Goal: Task Accomplishment & Management: Complete application form

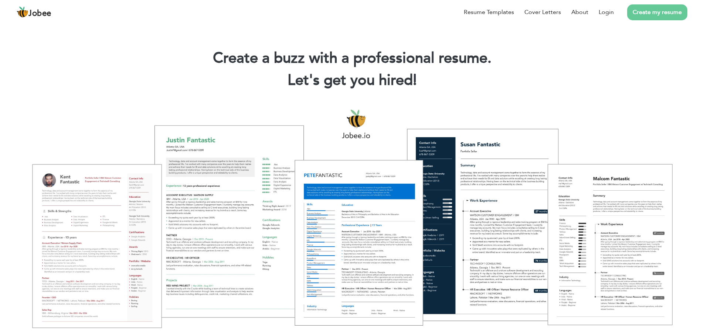
click at [662, 15] on link "Create my resume" at bounding box center [657, 12] width 60 height 16
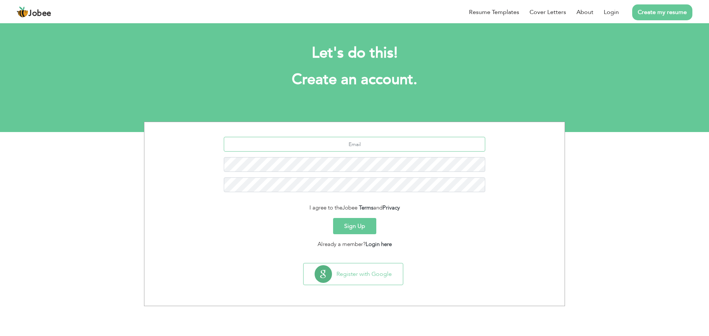
click at [371, 141] on input "text" at bounding box center [355, 144] width 262 height 15
type input "ssupercellid040gmail.com"
click at [363, 229] on button "Sign Up" at bounding box center [354, 226] width 43 height 16
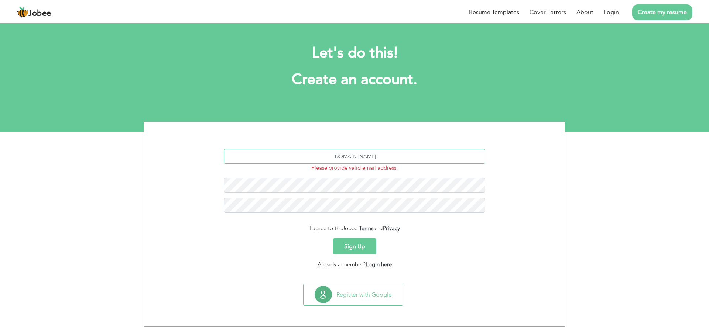
click at [361, 160] on input "ssupercellid040gmail.com" at bounding box center [355, 156] width 262 height 15
type input "ssupercellid040@gmail.com"
click at [361, 247] on button "Sign Up" at bounding box center [354, 247] width 43 height 16
click at [376, 186] on span "This field is required." at bounding box center [354, 188] width 51 height 7
click at [359, 243] on button "Sign Up" at bounding box center [354, 247] width 43 height 16
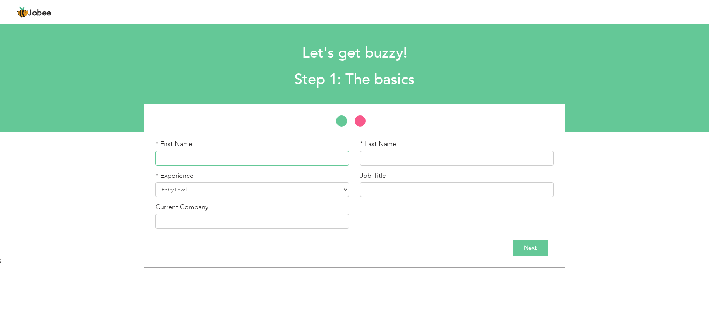
click at [256, 155] on input "text" at bounding box center [253, 158] width 194 height 15
type input "[PERSON_NAME]"
type input "Talha"
click at [250, 194] on select "Entry Level Less than 1 Year 1 Year 2 Years 3 Years 4 Years 5 Years 6 Years 7 Y…" at bounding box center [253, 189] width 194 height 15
select select "10"
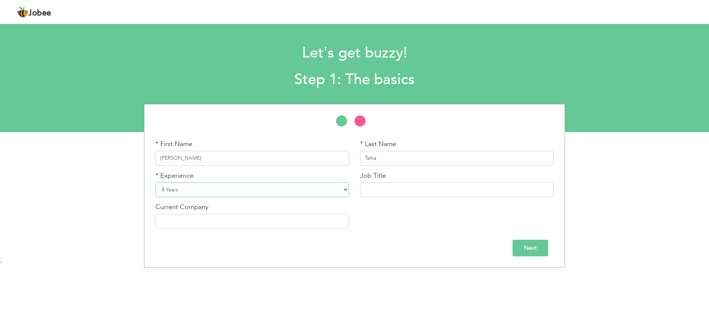
click at [156, 182] on select "Entry Level Less than 1 Year 1 Year 2 Years 3 Years 4 Years 5 Years 6 Years 7 Y…" at bounding box center [253, 189] width 194 height 15
click at [393, 188] on input "text" at bounding box center [457, 189] width 194 height 15
click at [410, 189] on input "text" at bounding box center [457, 189] width 194 height 15
type input "Machine Learning Engineer"
click at [266, 228] on input "text" at bounding box center [253, 221] width 194 height 15
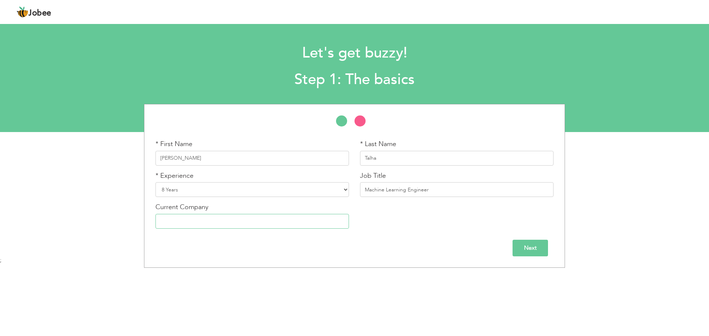
paste input "Nexo tech,"
type input "Nexo Tech"
click at [533, 249] on input "Next" at bounding box center [530, 248] width 35 height 17
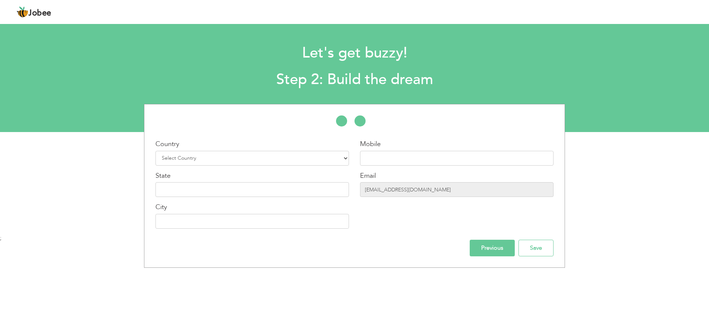
click at [317, 167] on div "Country Select Country Afghanistan Albania Algeria American Samoa Andorra Angol…" at bounding box center [252, 187] width 205 height 95
click at [313, 166] on div "Country Select Country Afghanistan Albania Algeria American Samoa Andorra Angol…" at bounding box center [252, 187] width 205 height 95
click at [337, 156] on select "Select Country Afghanistan Albania Algeria American Samoa Andorra Angola Anguil…" at bounding box center [253, 158] width 194 height 15
select select "166"
click at [156, 151] on select "Select Country Afghanistan Albania Algeria American Samoa Andorra Angola Anguil…" at bounding box center [253, 158] width 194 height 15
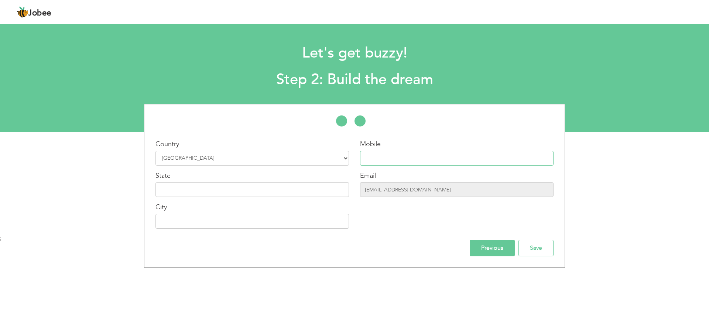
paste input "+923089333309"
click at [427, 160] on input "+923089333309" at bounding box center [457, 158] width 194 height 15
type input "+923089333309"
click at [417, 191] on input "ssupercellid040@gmail.com" at bounding box center [457, 189] width 194 height 15
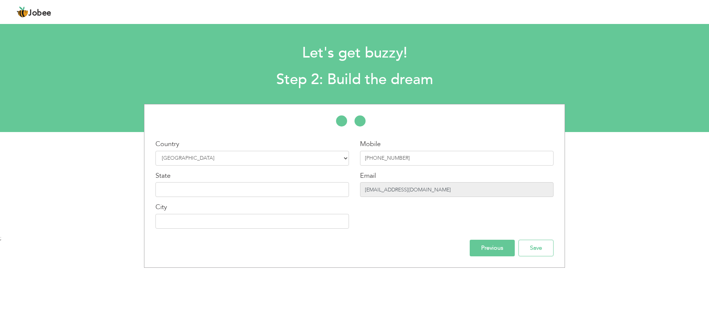
click at [417, 191] on input "ssupercellid040@gmail.com" at bounding box center [457, 189] width 194 height 15
click at [437, 190] on input "ssupercellid040@gmail.com" at bounding box center [457, 189] width 194 height 15
click at [226, 190] on input "text" at bounding box center [253, 189] width 194 height 15
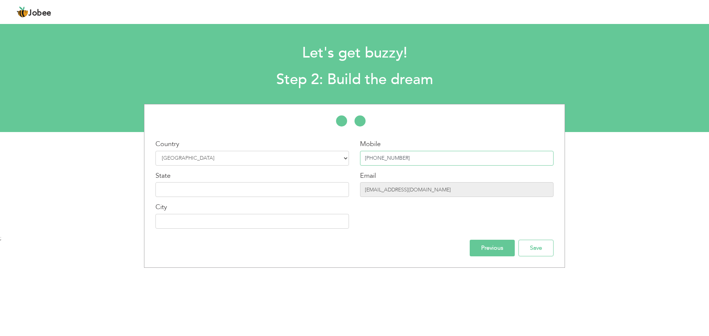
click at [369, 158] on input "+923089333309" at bounding box center [457, 158] width 194 height 15
click at [208, 191] on input "text" at bounding box center [253, 189] width 194 height 15
type input "p"
type input "Punjab"
type input "[GEOGRAPHIC_DATA]"
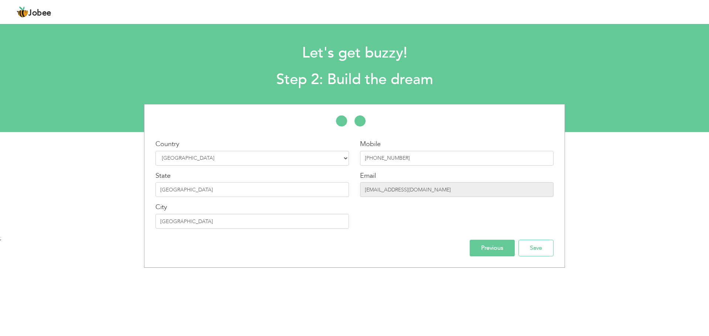
click at [290, 249] on div "Previous Save" at bounding box center [354, 248] width 409 height 17
click at [531, 248] on input "Save" at bounding box center [536, 248] width 35 height 17
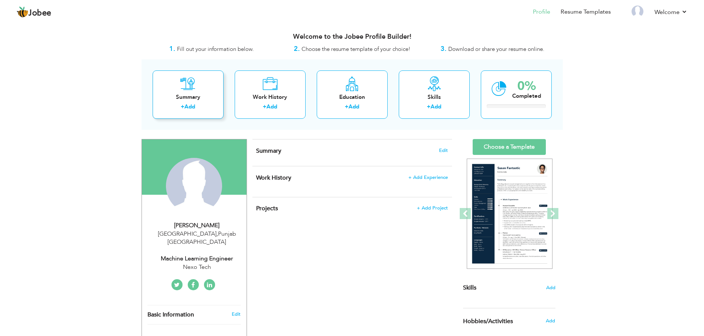
click at [202, 98] on div "Summary" at bounding box center [187, 97] width 59 height 8
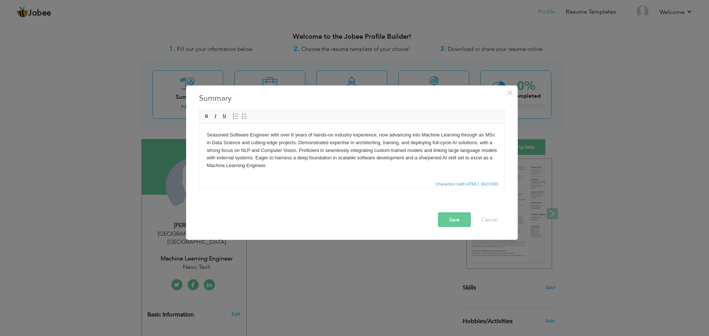
click at [454, 223] on button "Save" at bounding box center [454, 219] width 33 height 15
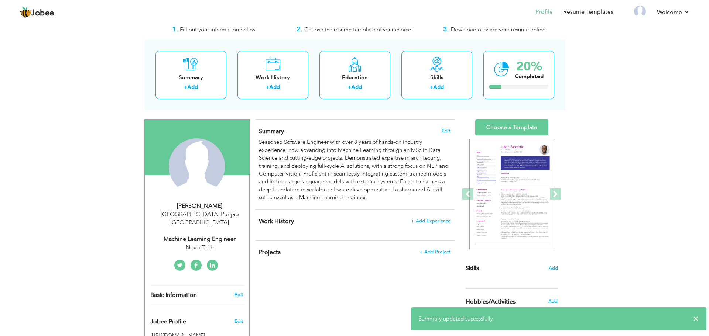
scroll to position [19, 0]
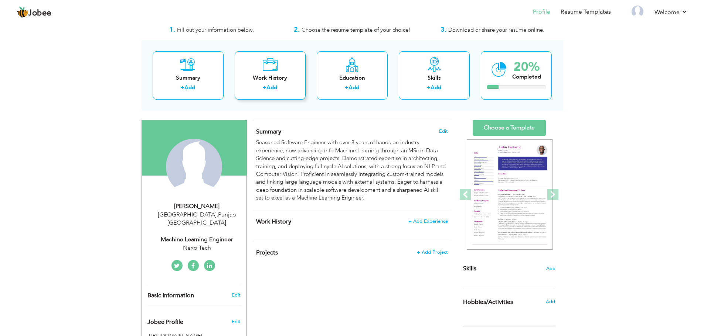
click at [267, 86] on link "Add" at bounding box center [271, 87] width 11 height 7
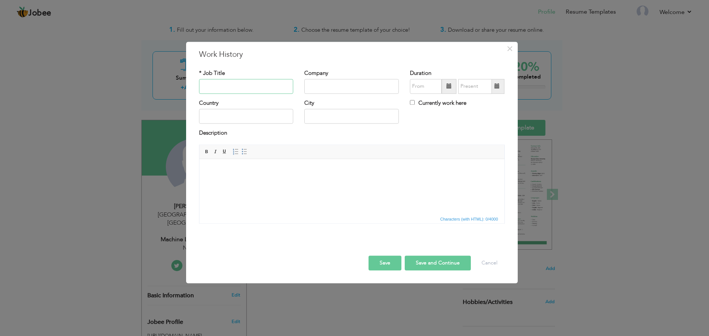
paste input "Machine Learning Engineer"
click at [229, 87] on input "Machine Learning Engineer" at bounding box center [246, 86] width 95 height 15
type input "Machine Learning Engineer"
paste input "Nexo tech"
click at [339, 82] on input "Nexo tech" at bounding box center [351, 86] width 95 height 15
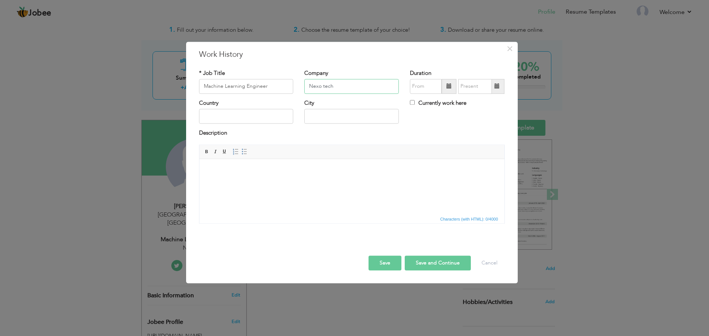
click at [325, 84] on input "Nexo tech" at bounding box center [351, 86] width 95 height 15
type input "Nexo Tech"
click at [257, 118] on input "text" at bounding box center [246, 116] width 95 height 15
type input "[GEOGRAPHIC_DATA]"
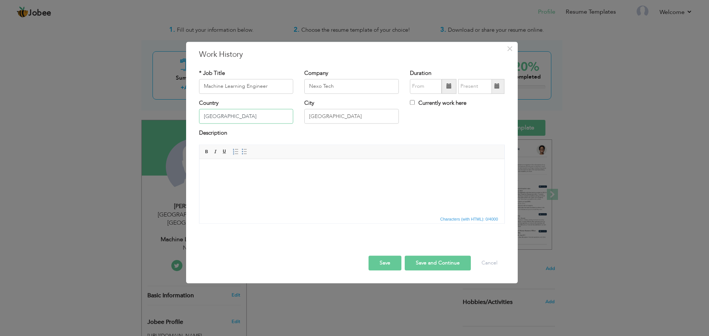
type input "[GEOGRAPHIC_DATA]"
click at [430, 85] on input "08/2025" at bounding box center [426, 86] width 32 height 15
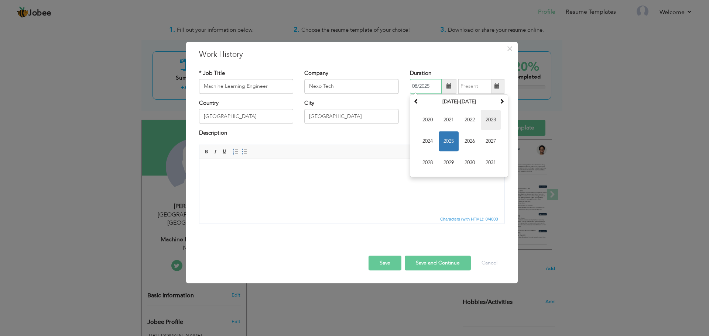
click at [491, 121] on span "2023" at bounding box center [491, 120] width 20 height 20
click at [472, 119] on span "Mar" at bounding box center [470, 120] width 20 height 20
type input "03/2023"
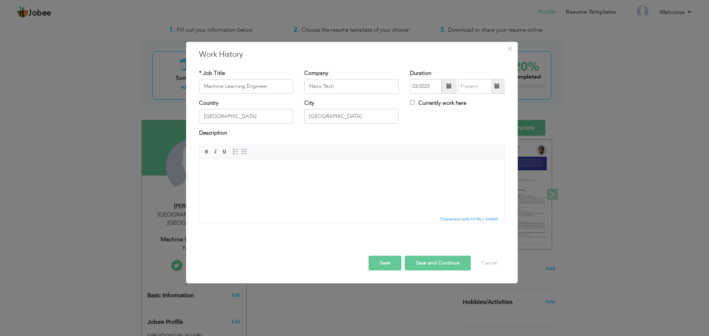
click at [289, 177] on html at bounding box center [351, 170] width 305 height 23
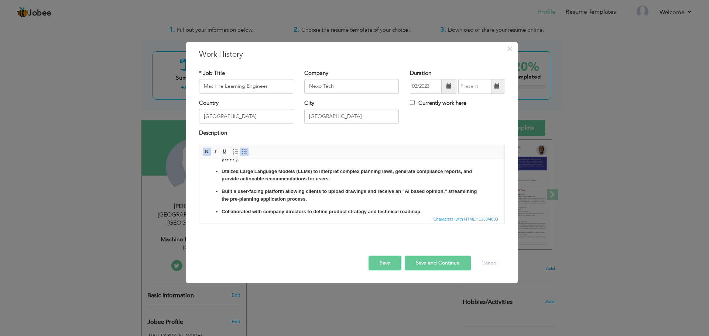
scroll to position [0, 0]
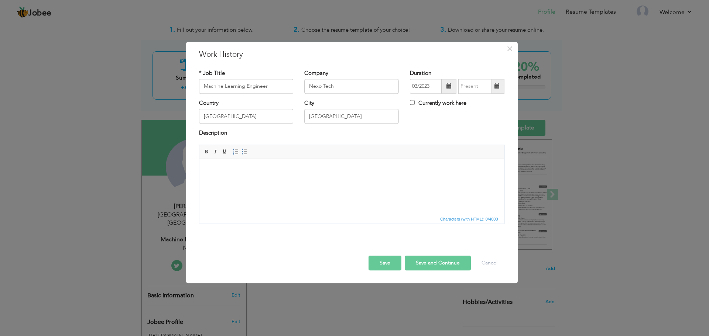
drag, startPoint x: 313, startPoint y: 193, endPoint x: 254, endPoint y: 189, distance: 59.2
click at [254, 182] on html at bounding box center [351, 170] width 305 height 23
drag, startPoint x: 254, startPoint y: 189, endPoint x: 215, endPoint y: 171, distance: 43.6
click at [215, 171] on body at bounding box center [351, 171] width 290 height 8
click at [227, 175] on span "Paste" at bounding box center [243, 175] width 38 height 9
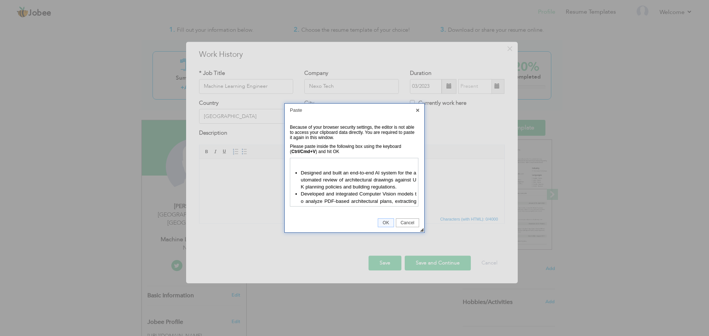
scroll to position [103, 0]
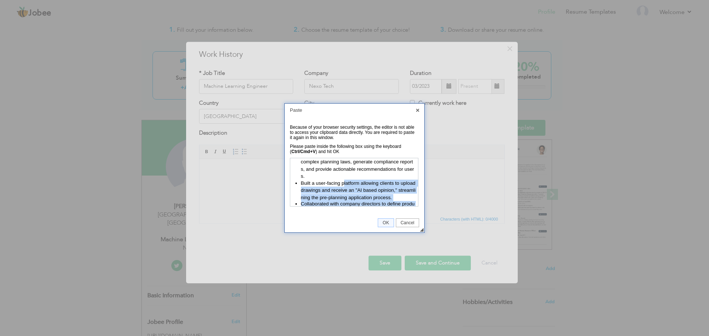
click html "Designed and built an end-to-end AI system for the automated review of architec…"
click at [387, 222] on span "OK" at bounding box center [385, 223] width 15 height 5
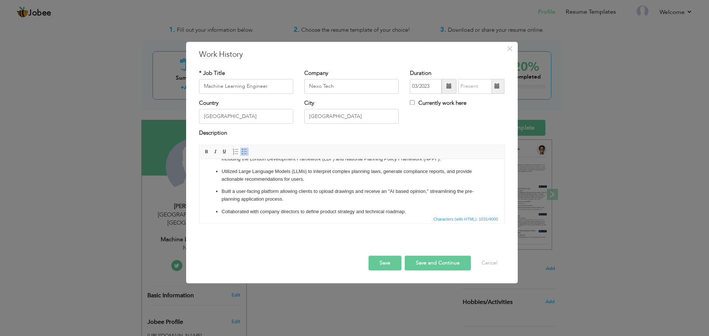
scroll to position [0, 0]
click at [223, 189] on p "Developed and integrated Computer Vision models to analyze PDF-based architectu…" at bounding box center [351, 195] width 261 height 16
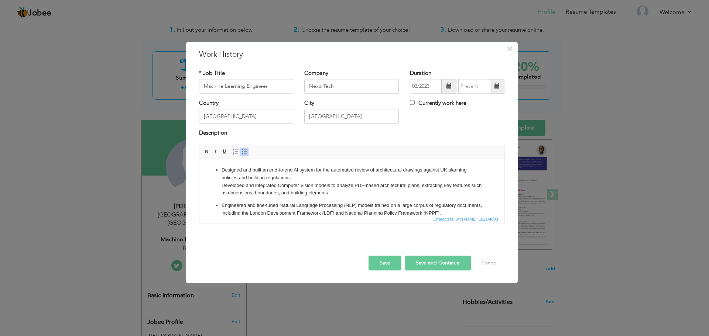
click at [220, 205] on ul "Designed and built an end-to-end AI system for the automated review of architec…" at bounding box center [351, 219] width 290 height 104
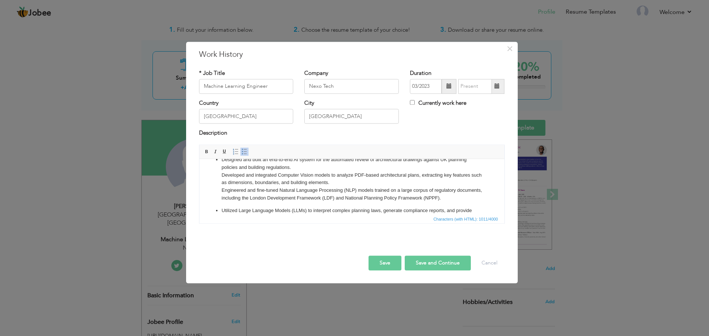
scroll to position [16, 0]
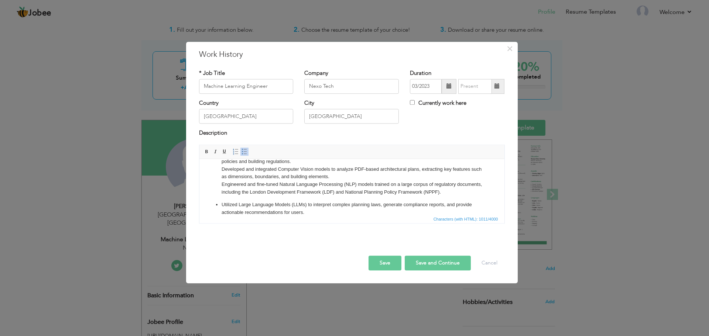
click at [220, 205] on ul "Designed and built an end-to-end AI system for the automated review of architec…" at bounding box center [351, 199] width 290 height 99
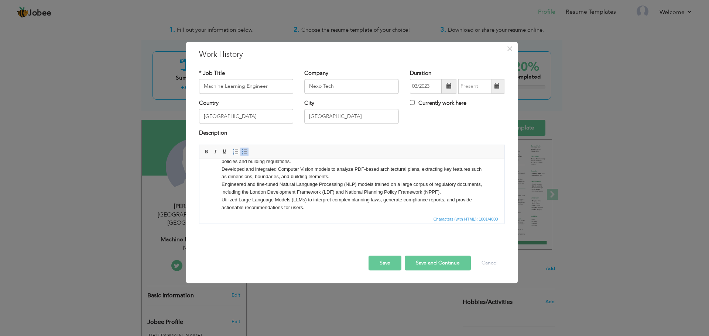
scroll to position [54, 0]
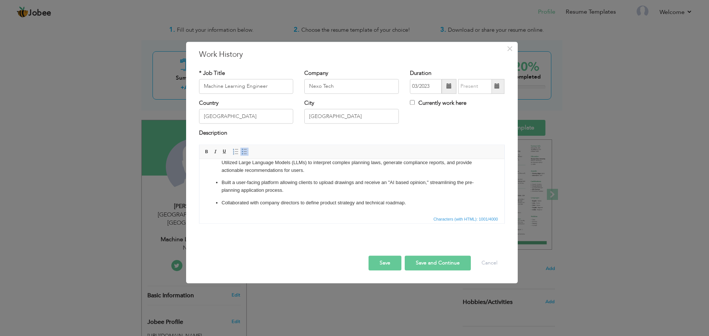
click at [221, 183] on ul "Designed and built an end-to-end AI system for the automated review of architec…" at bounding box center [351, 160] width 290 height 94
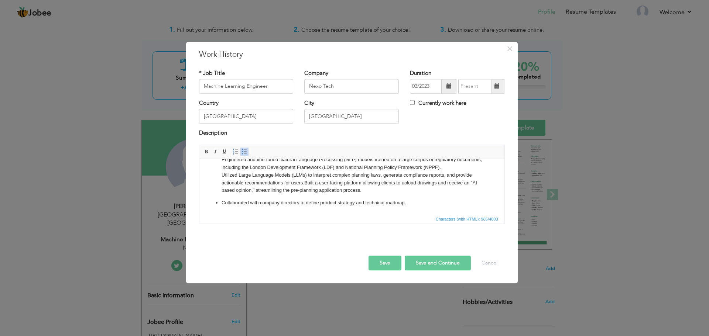
scroll to position [49, 0]
click at [221, 203] on ul "Designed and built an end-to-end AI system for the automated review of architec…" at bounding box center [351, 162] width 290 height 89
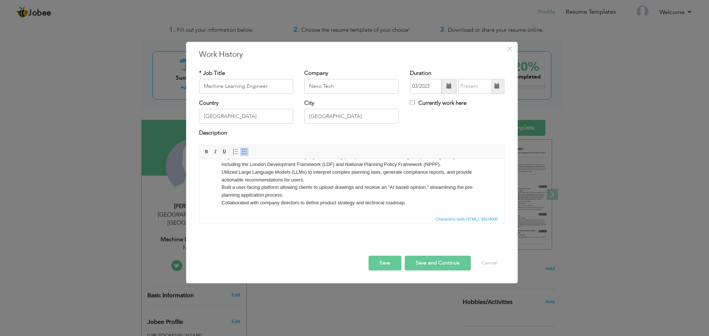
scroll to position [0, 0]
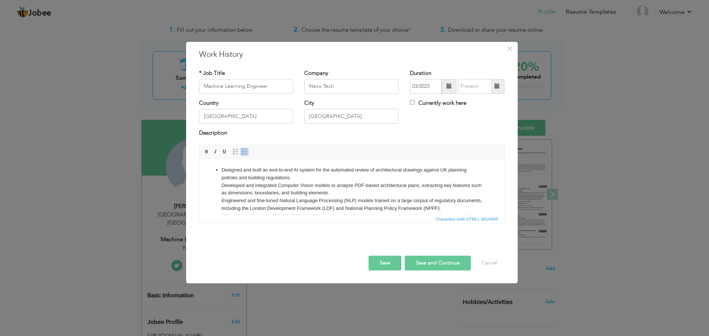
click at [219, 172] on ul "Designed and built an end-to-end AI system for the automated review of architec…" at bounding box center [351, 209] width 290 height 85
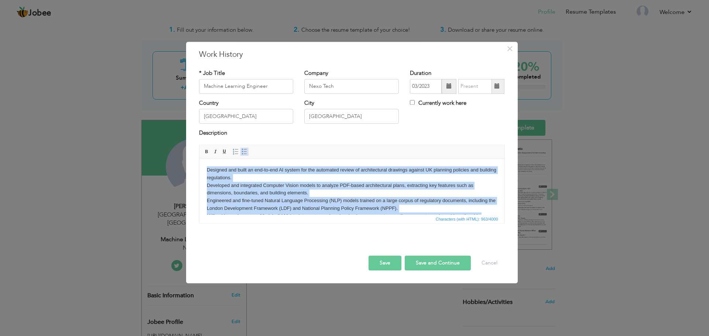
click at [244, 155] on span at bounding box center [245, 152] width 6 height 6
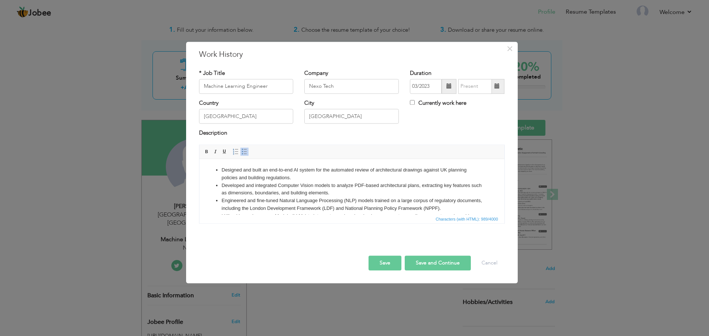
click at [291, 202] on li "Engineered and fine-tuned Natural Language Processing (NLP) models trained on a…" at bounding box center [351, 205] width 261 height 16
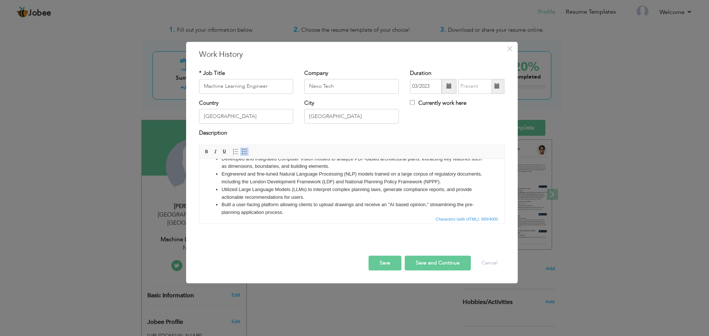
scroll to position [44, 0]
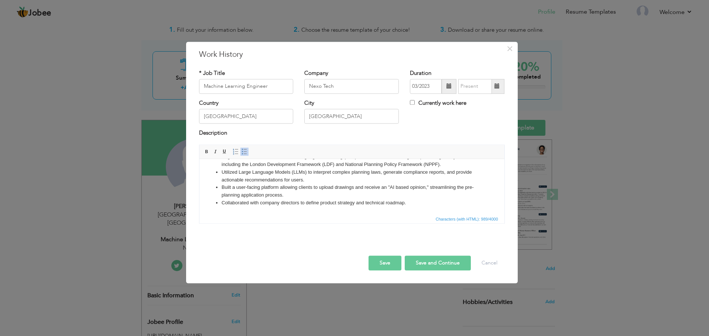
click at [411, 207] on html "Designed and built an end-to-end AI system for the automated review of architec…" at bounding box center [351, 164] width 305 height 99
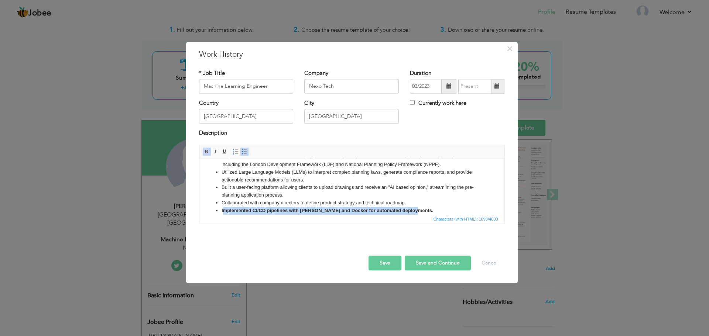
click at [223, 212] on strong "Implemented CI/CD pipelines with [PERSON_NAME] and Docker for automated deploym…" at bounding box center [327, 211] width 212 height 6
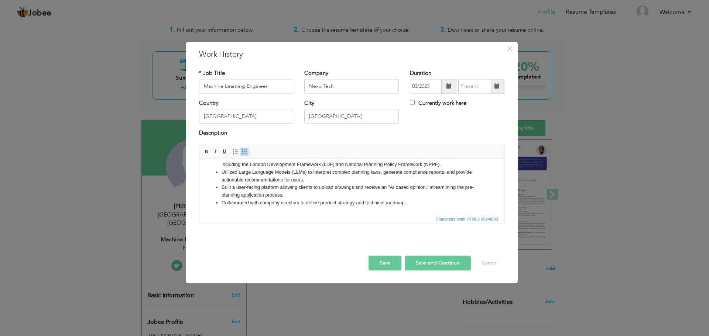
click at [355, 192] on li "Built a user-facing platform allowing clients to upload drawings and receive an…" at bounding box center [351, 192] width 261 height 16
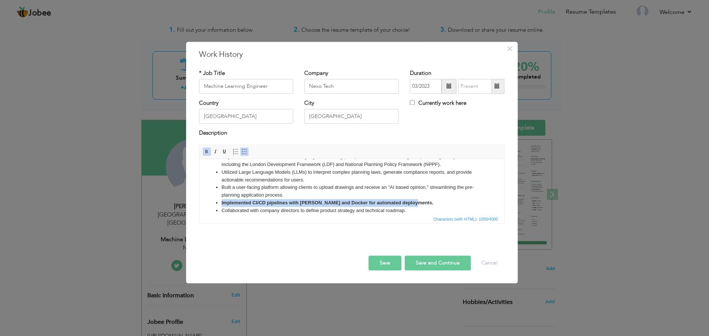
click at [219, 204] on ul "Designed and built an end-to-end AI system for the automated review of architec…" at bounding box center [351, 169] width 290 height 92
click at [376, 197] on li "Built a user-facing platform allowing clients to upload drawings and receive an…" at bounding box center [351, 192] width 261 height 16
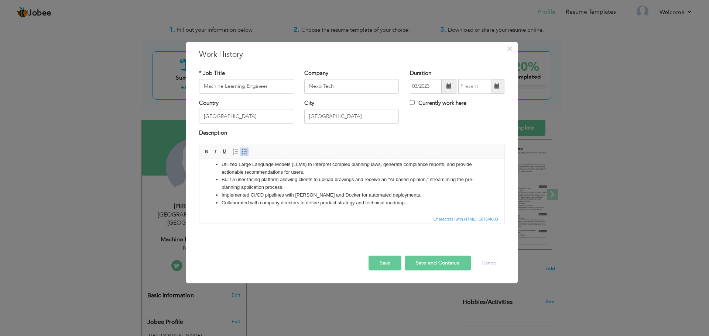
click at [426, 263] on button "Save and Continue" at bounding box center [438, 263] width 66 height 15
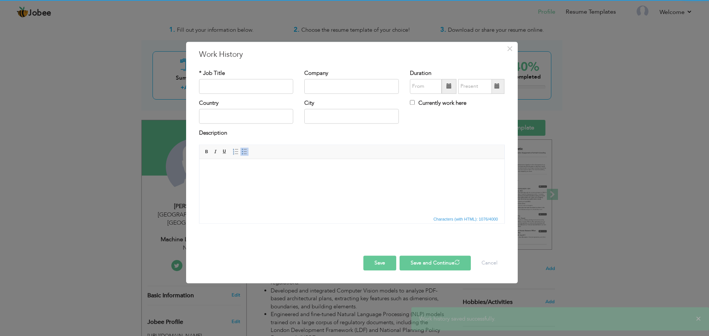
scroll to position [0, 0]
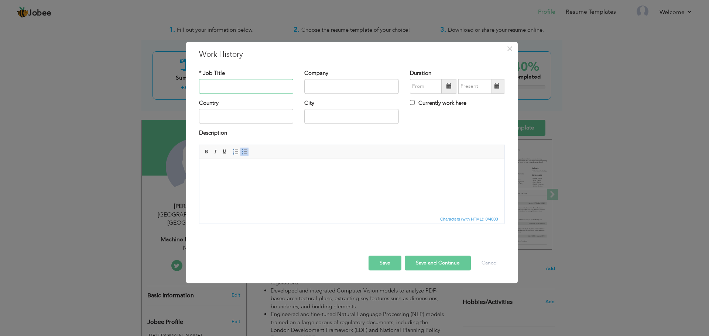
paste input "Senior Software Engineer"
click at [242, 82] on input "Senior Software Engineer" at bounding box center [246, 86] width 95 height 15
type input "Senior Software Engineer"
click at [360, 84] on input "text" at bounding box center [351, 86] width 95 height 15
paste input "Zero Spot,"
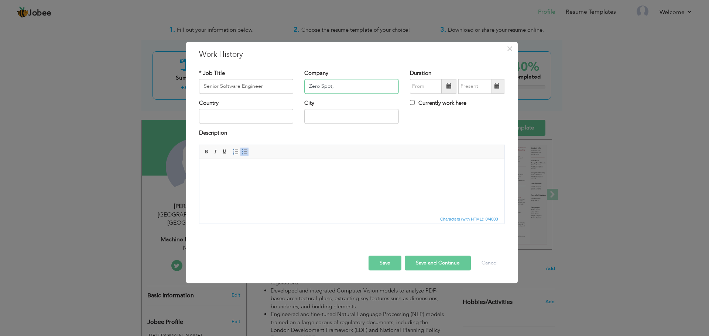
type input "Zero Spot,"
click at [430, 88] on input "text" at bounding box center [426, 86] width 32 height 15
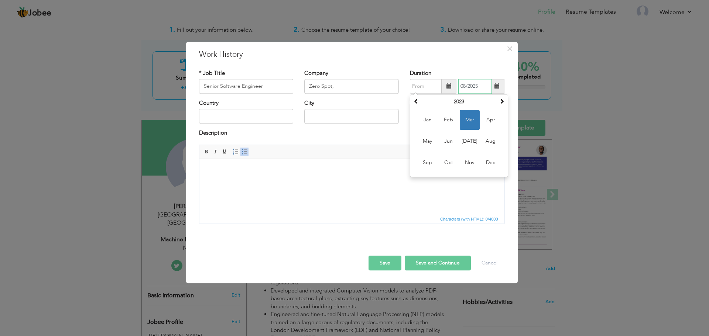
click at [477, 83] on input "08/2025" at bounding box center [475, 86] width 34 height 15
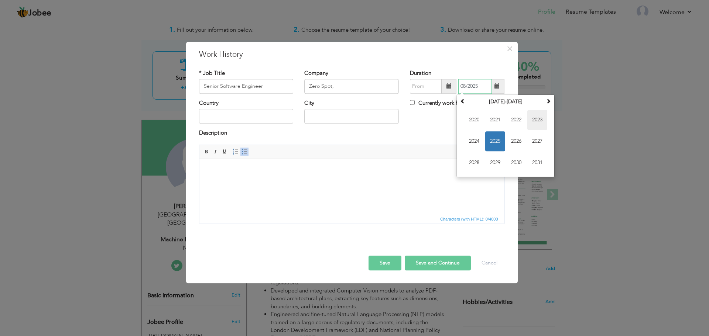
click at [539, 123] on span "2023" at bounding box center [537, 120] width 20 height 20
click at [499, 119] on span "Feb" at bounding box center [495, 120] width 20 height 20
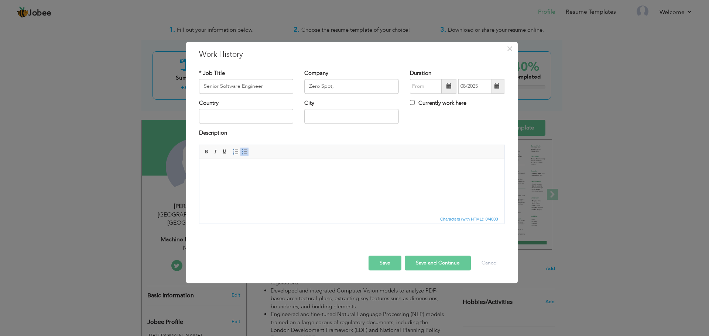
type input "02/2023"
click at [433, 88] on input "text" at bounding box center [426, 86] width 32 height 15
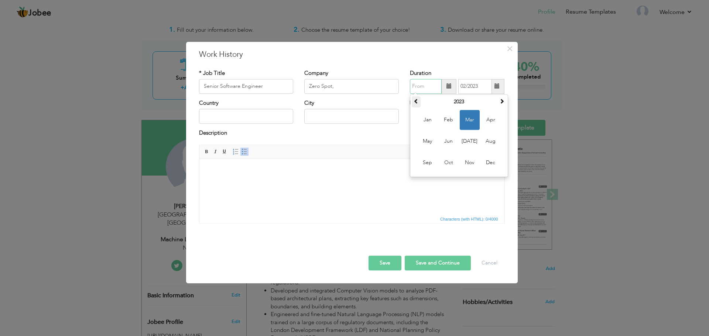
click at [414, 106] on th at bounding box center [416, 101] width 9 height 11
click at [452, 155] on span "Oct" at bounding box center [449, 163] width 20 height 20
type input "10/2020"
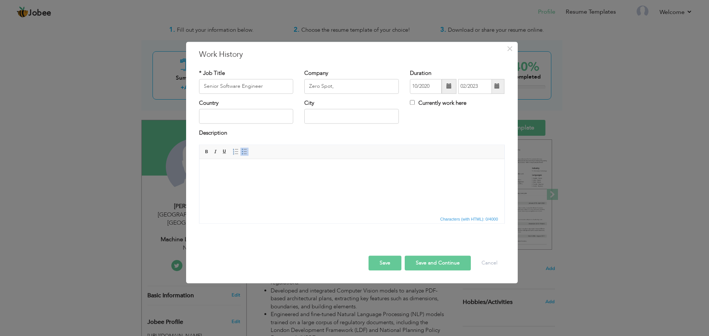
click at [244, 158] on span "Paragraph Insert/Remove Numbered List Insert/Remove Bulleted List" at bounding box center [241, 152] width 20 height 11
click at [244, 155] on link "Insert/Remove Bulleted List" at bounding box center [244, 152] width 8 height 8
click at [312, 182] on html at bounding box center [351, 170] width 305 height 23
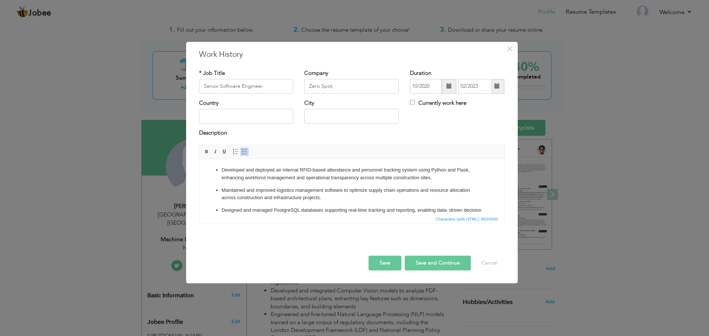
click at [232, 188] on p "Maintained and improved logistics management software to optimize supply chain …" at bounding box center [351, 195] width 261 height 16
click at [221, 188] on p "Maintained and improved logistics management software to optimize supply chain …" at bounding box center [351, 195] width 261 height 16
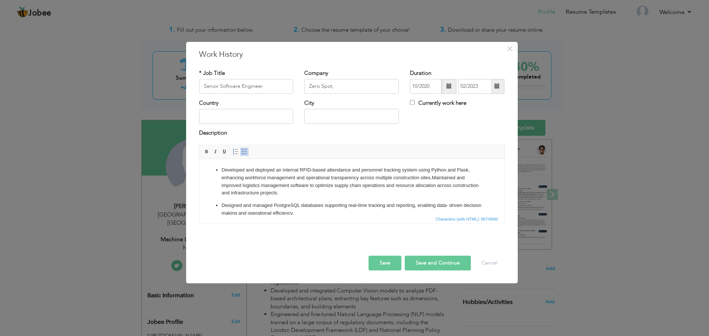
click at [221, 169] on p "Developed and deployed an internal RFID-based attendance and personnel tracking…" at bounding box center [351, 182] width 261 height 31
click at [222, 167] on p "Developed and deployed an internal RFID-based attendance and personnel tracking…" at bounding box center [351, 182] width 261 height 31
click at [221, 202] on p "Designed and managed PostgreSQL databases supporting real-time tracking and rep…" at bounding box center [351, 210] width 261 height 16
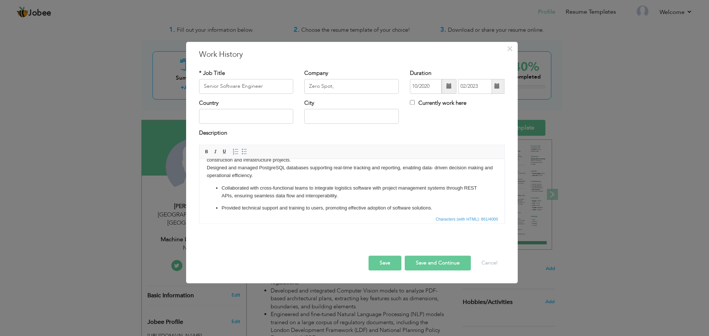
scroll to position [34, 0]
click at [221, 187] on ul "Collaborated with cross-functional teams to integrate logistics software with p…" at bounding box center [351, 198] width 290 height 28
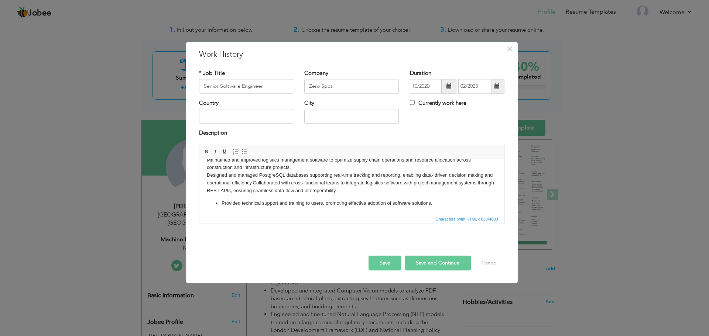
scroll to position [33, 0]
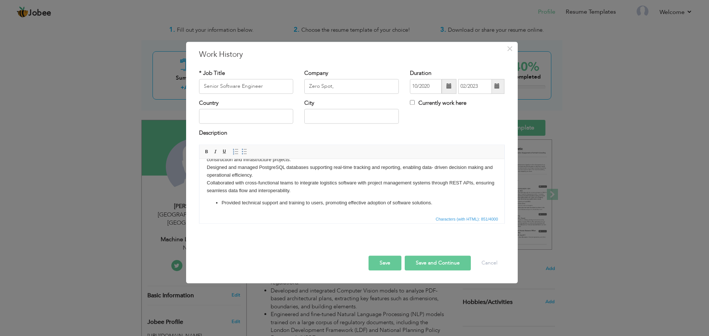
click at [220, 201] on ul "Provided technical support and training to users, promoting effective adoption …" at bounding box center [351, 203] width 290 height 8
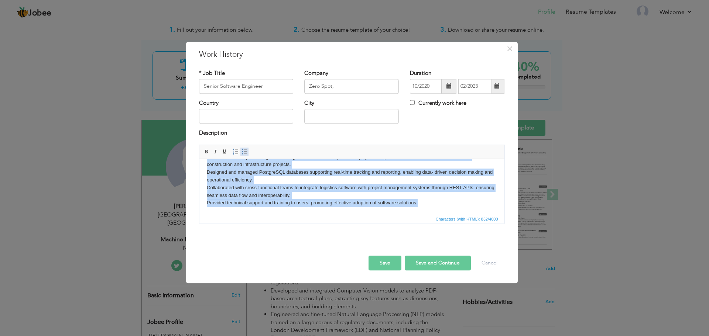
click at [243, 152] on span at bounding box center [245, 152] width 6 height 6
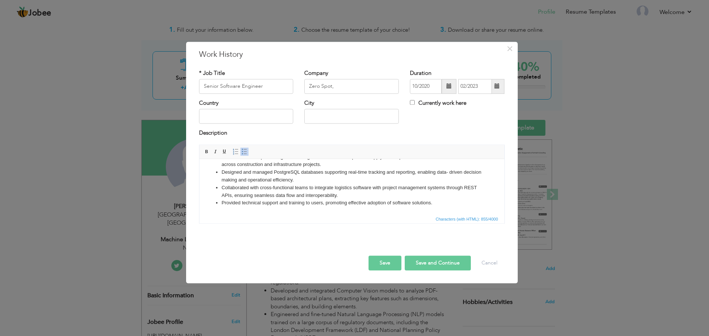
click at [282, 187] on li "Collaborated with cross-functional teams to integrate logistics software with p…" at bounding box center [351, 192] width 261 height 16
click at [262, 117] on input "text" at bounding box center [246, 116] width 95 height 15
type input "[GEOGRAPHIC_DATA]"
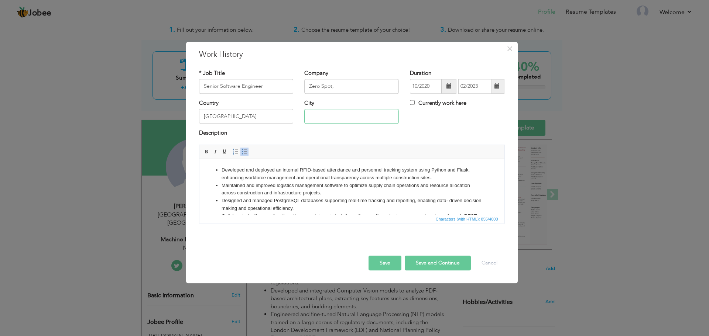
type input "[GEOGRAPHIC_DATA]"
click at [440, 267] on button "Save and Continue" at bounding box center [438, 263] width 66 height 15
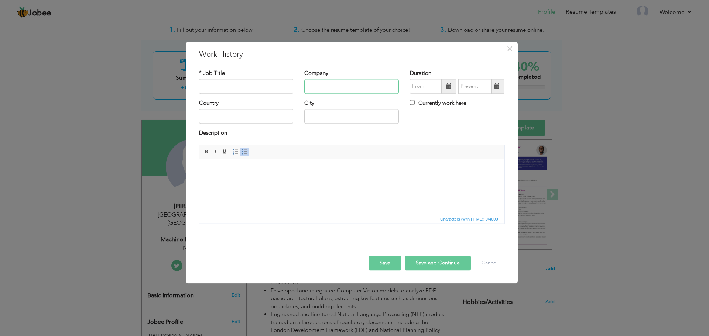
paste input "Tech Innovators"
click at [316, 83] on input "text" at bounding box center [351, 86] width 95 height 15
type input "Tech Innovators"
click at [276, 182] on html at bounding box center [351, 170] width 305 height 23
paste body
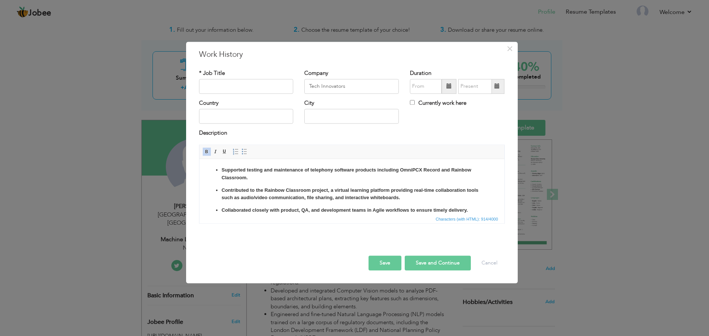
click at [221, 193] on strong "Contributed to the Rainbow Classroom project, a virtual learning platform provi…" at bounding box center [349, 194] width 257 height 13
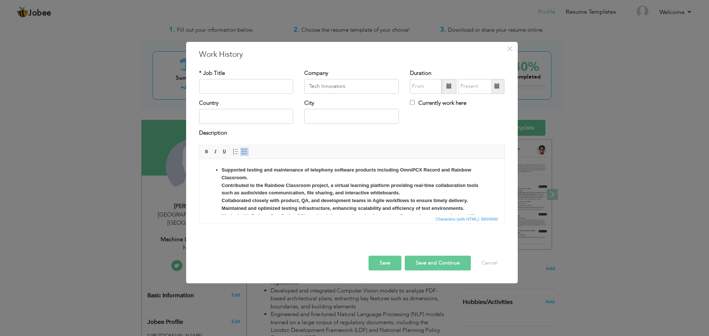
click at [219, 169] on ul "Supported testing and maintenance of telephony software products including Omni…" at bounding box center [351, 197] width 290 height 61
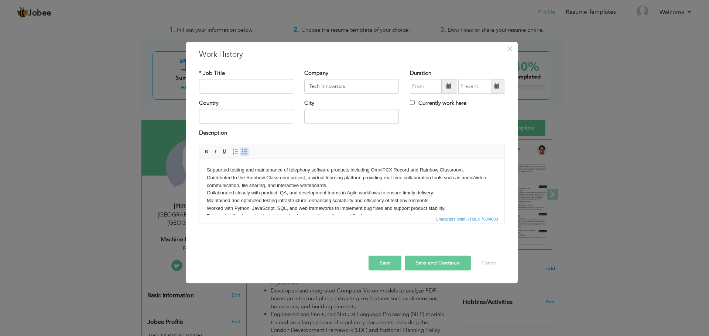
click at [242, 152] on span at bounding box center [245, 152] width 6 height 6
click at [268, 189] on li "Contributed to the Rainbow Classroom project, a virtual learning platform provi…" at bounding box center [351, 182] width 261 height 16
paste input "Senior Software Quality Assurance Engineer"
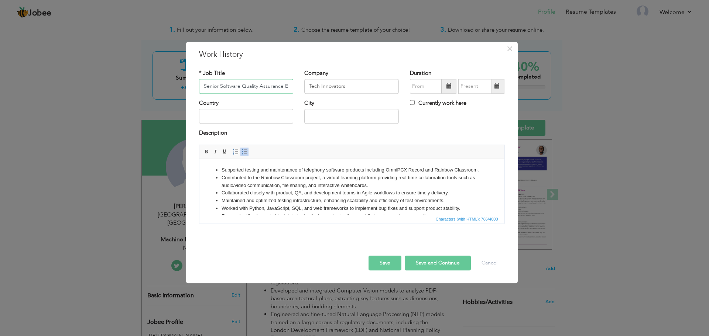
scroll to position [0, 16]
click at [240, 85] on input "Senior Software Quality Assurance Engineer" at bounding box center [246, 86] width 95 height 15
type input "Senior Software Quality Assurance Engineer"
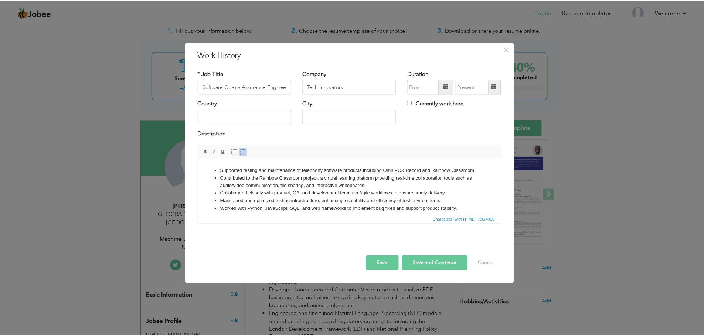
scroll to position [0, 0]
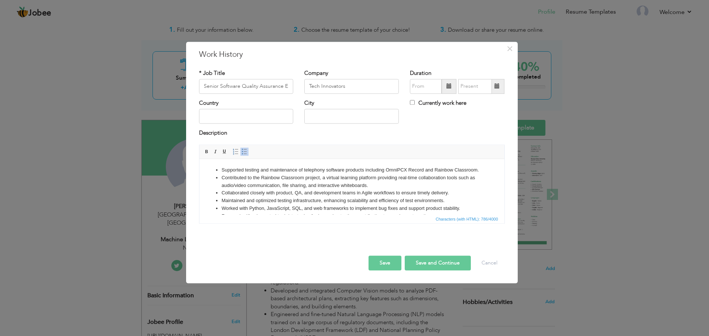
click at [315, 190] on li "Contributed to the Rainbow Classroom project, a virtual learning platform provi…" at bounding box center [351, 182] width 261 height 16
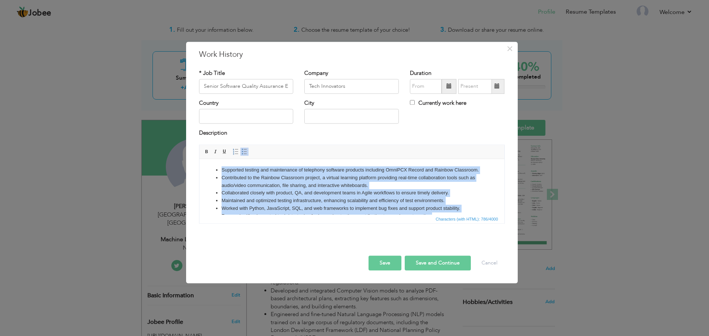
click at [315, 190] on li "Contributed to the Rainbow Classroom project, a virtual learning platform provi…" at bounding box center [351, 182] width 261 height 16
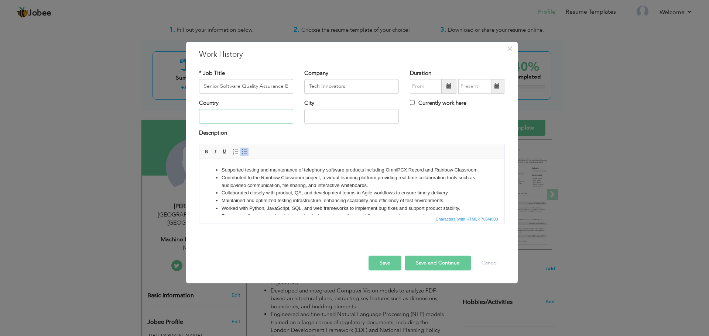
click at [267, 117] on input "text" at bounding box center [246, 116] width 95 height 15
type input "L"
type input "[GEOGRAPHIC_DATA]"
click at [432, 89] on input "text" at bounding box center [426, 86] width 32 height 15
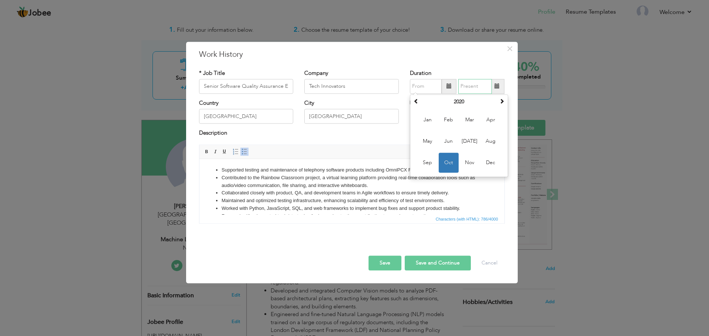
click at [484, 88] on input "text" at bounding box center [475, 86] width 34 height 15
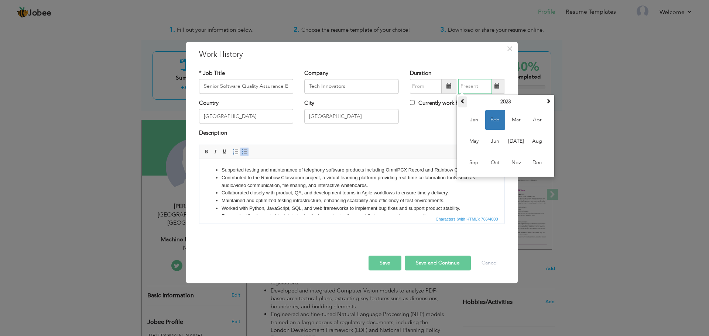
click at [466, 104] on th at bounding box center [462, 101] width 9 height 11
click at [493, 158] on span "Oct" at bounding box center [495, 163] width 20 height 20
type input "10/2020"
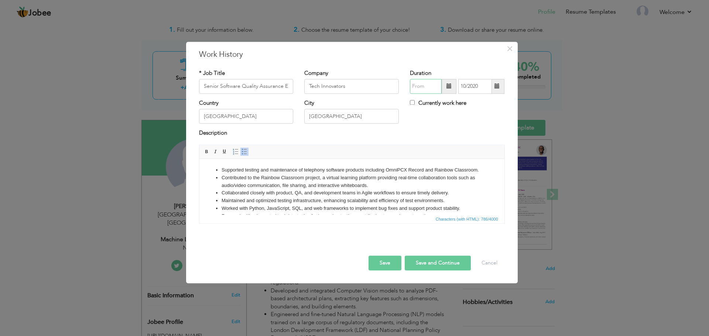
click at [432, 89] on input "text" at bounding box center [426, 86] width 32 height 15
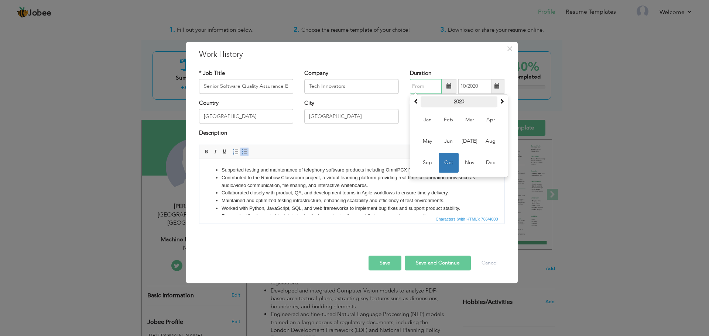
click at [422, 102] on th "2020" at bounding box center [459, 101] width 77 height 11
click at [430, 139] on span "2019" at bounding box center [428, 141] width 20 height 20
click at [494, 145] on span "Aug" at bounding box center [491, 141] width 20 height 20
click at [429, 88] on input "08/2019" at bounding box center [426, 86] width 32 height 15
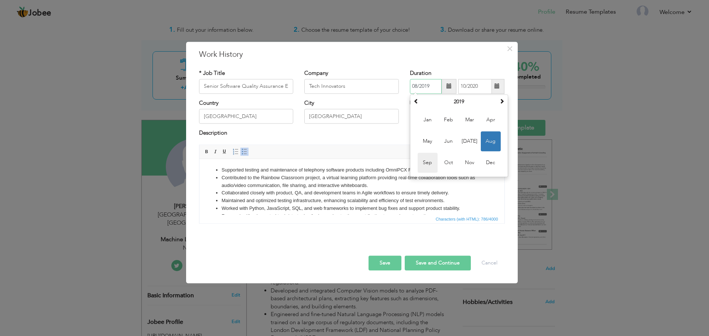
click at [426, 160] on span "Sep" at bounding box center [428, 163] width 20 height 20
type input "09/2019"
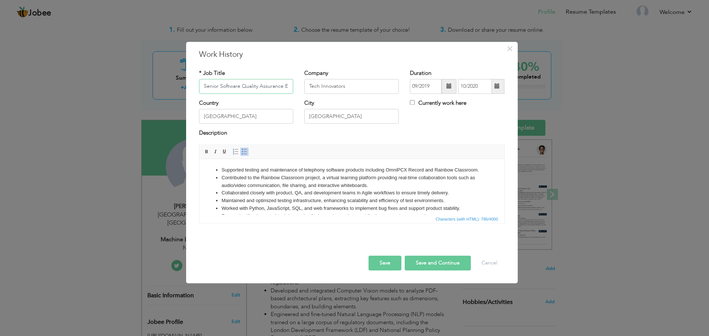
drag, startPoint x: 216, startPoint y: 86, endPoint x: 178, endPoint y: 83, distance: 38.5
click at [178, 83] on div "× Work History * Job Title Senior Software Quality Assurance Engineer Company T…" at bounding box center [354, 168] width 709 height 336
type input "Software Quality Assurance Engineer"
click at [432, 264] on button "Save and Continue" at bounding box center [438, 263] width 66 height 15
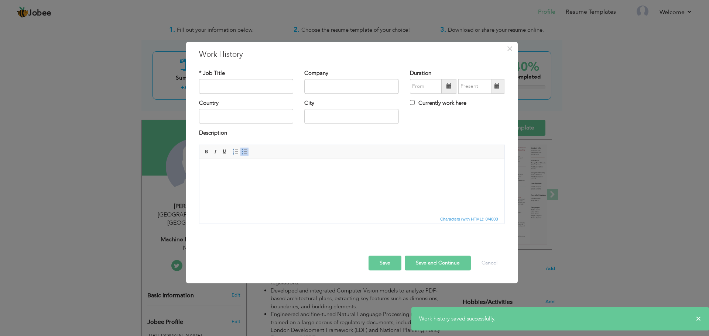
click at [386, 261] on button "Save" at bounding box center [385, 263] width 33 height 15
click at [488, 266] on button "Cancel" at bounding box center [489, 263] width 31 height 15
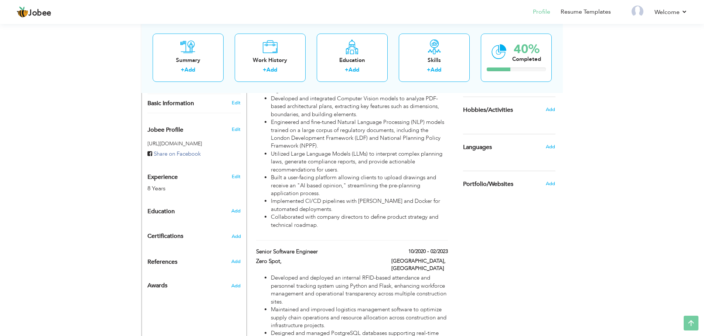
scroll to position [228, 0]
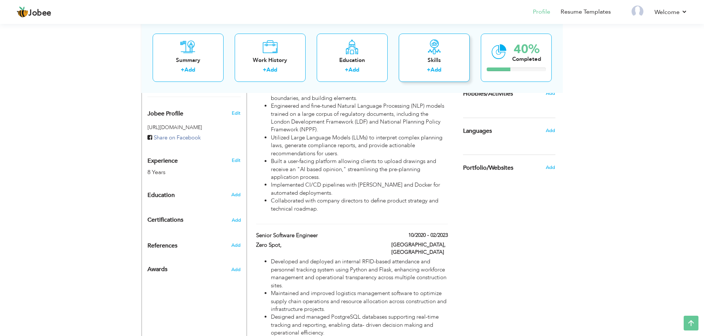
click at [443, 59] on div "Skills" at bounding box center [433, 60] width 59 height 8
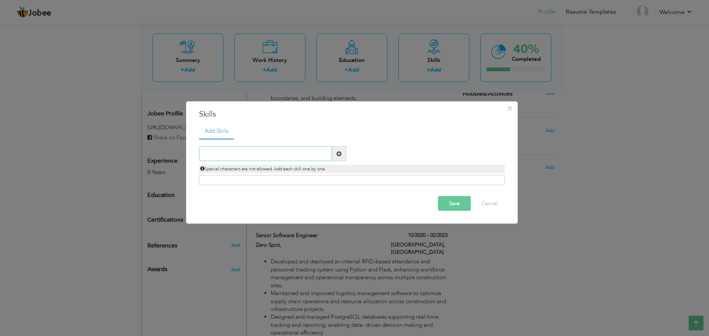
click at [286, 154] on input "text" at bounding box center [265, 154] width 133 height 15
type input "Machine Learning & AI"
click at [277, 180] on div "Click on , to mark skill as primary." at bounding box center [352, 180] width 306 height 10
click at [261, 181] on div "Click on , to mark skill as primary." at bounding box center [352, 180] width 306 height 10
click at [252, 180] on div "Click on , to mark skill as primary." at bounding box center [352, 180] width 306 height 10
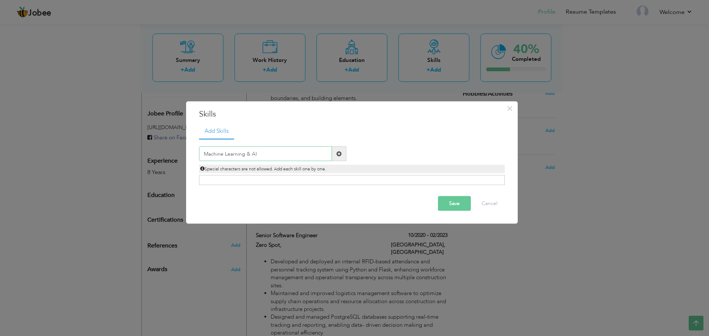
click at [281, 154] on input "Machine Learning & AI" at bounding box center [265, 154] width 133 height 15
click at [343, 178] on div "Click on , to mark skill as primary." at bounding box center [352, 180] width 306 height 10
click at [337, 157] on span at bounding box center [339, 154] width 14 height 15
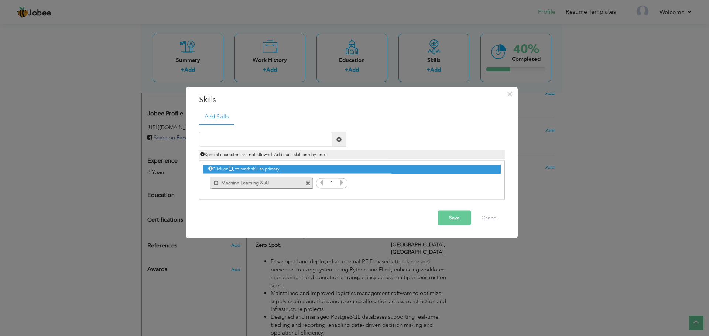
click at [338, 183] on input "1" at bounding box center [332, 183] width 14 height 10
click at [341, 184] on icon at bounding box center [341, 183] width 7 height 7
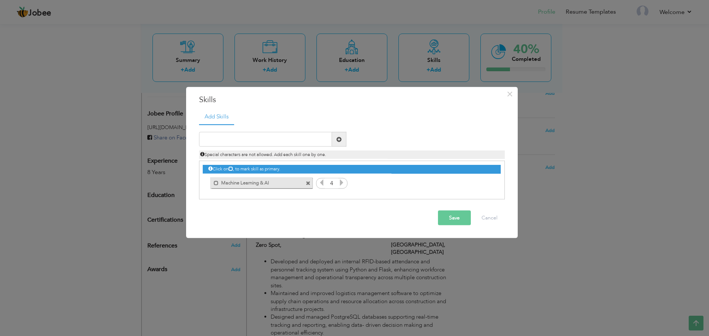
click at [341, 184] on icon at bounding box center [341, 183] width 7 height 7
click at [231, 168] on icon at bounding box center [231, 169] width 4 height 4
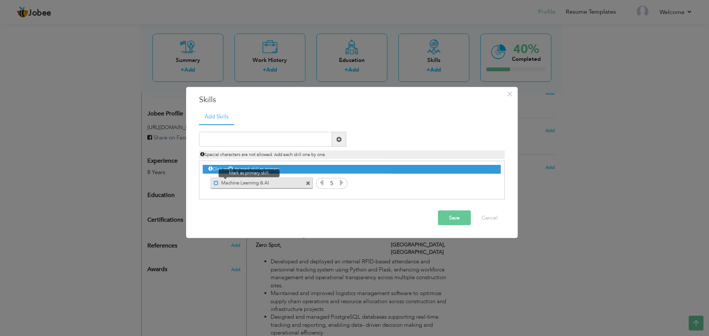
click at [216, 182] on span at bounding box center [216, 183] width 5 height 5
click at [216, 182] on span at bounding box center [217, 183] width 5 height 5
click at [485, 222] on button "Cancel" at bounding box center [489, 218] width 31 height 15
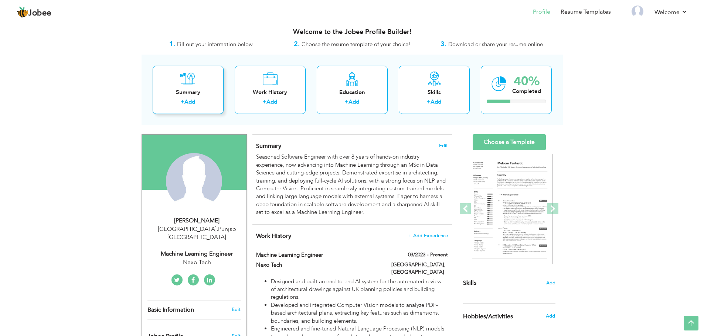
scroll to position [0, 0]
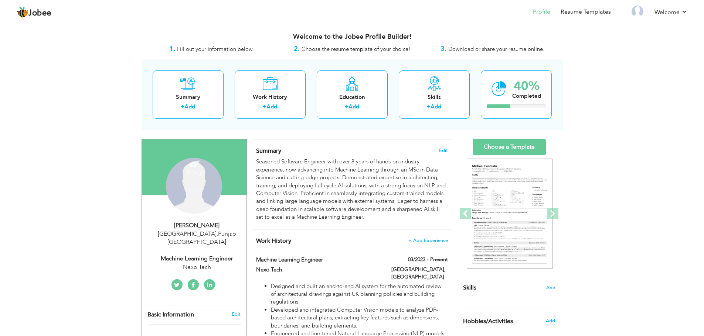
click at [212, 280] on link at bounding box center [209, 285] width 11 height 11
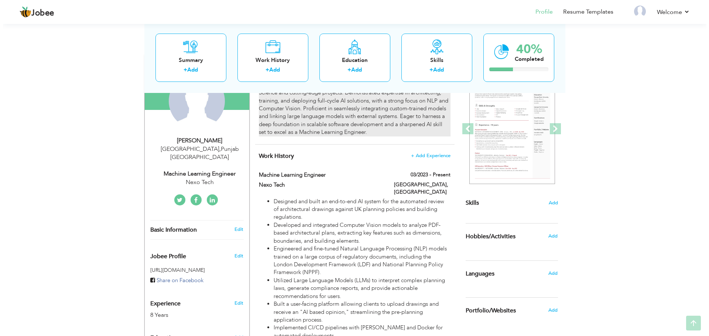
scroll to position [85, 0]
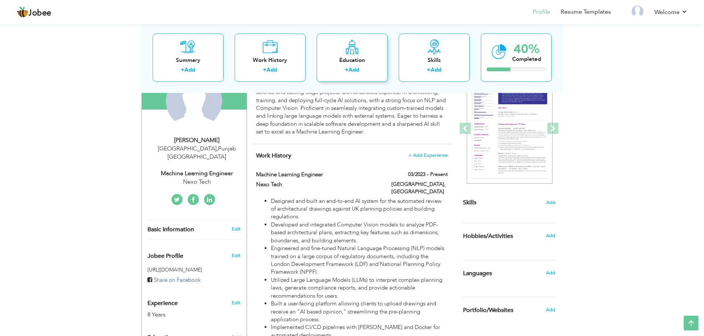
click at [345, 52] on icon at bounding box center [352, 46] width 14 height 15
radio input "true"
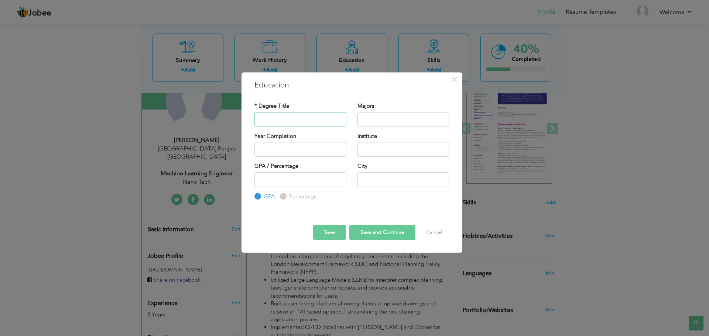
click at [294, 120] on input "text" at bounding box center [300, 119] width 92 height 15
paste input "[GEOGRAPHIC_DATA]"
click at [394, 146] on input "[GEOGRAPHIC_DATA]" at bounding box center [404, 149] width 92 height 15
type input "[GEOGRAPHIC_DATA]"
click at [370, 180] on input "text" at bounding box center [404, 179] width 92 height 15
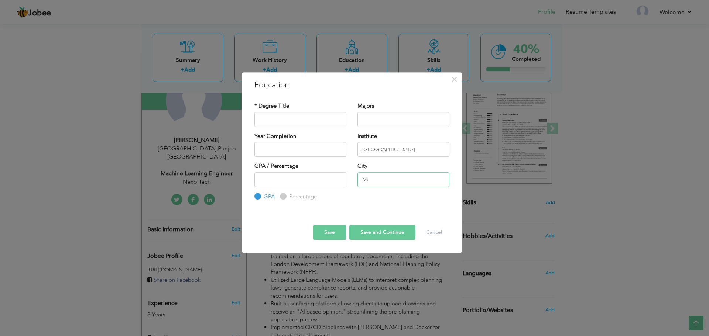
type input "M"
paste input "[GEOGRAPHIC_DATA]"
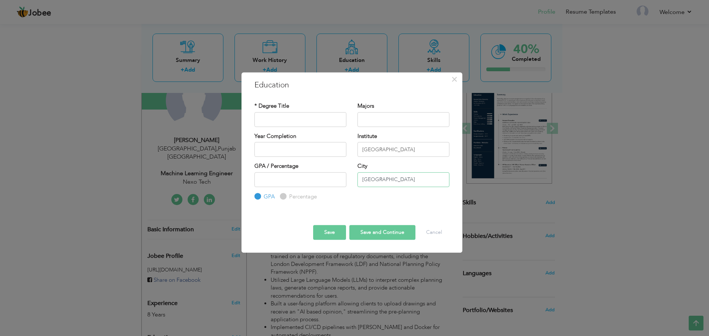
type input "[GEOGRAPHIC_DATA]"
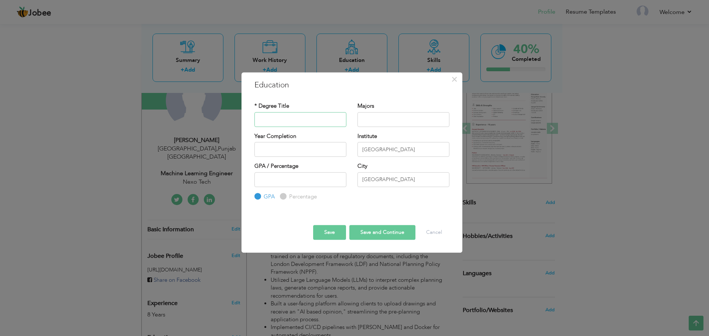
paste input "Bachelor of Science in Computer Science"
click at [291, 123] on input "Bachelor of Science in Computer Science" at bounding box center [300, 119] width 92 height 15
click at [287, 119] on input "Bachelor of Science in Computer Science" at bounding box center [300, 119] width 92 height 15
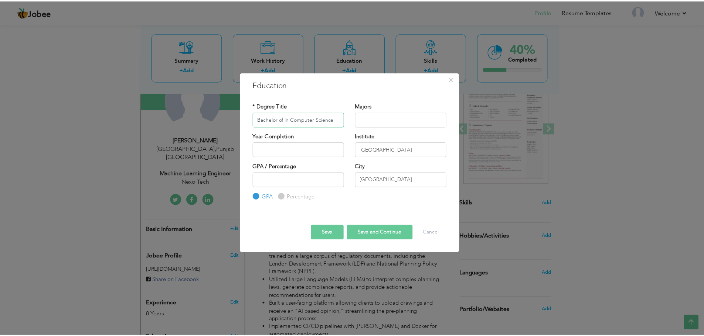
scroll to position [0, 0]
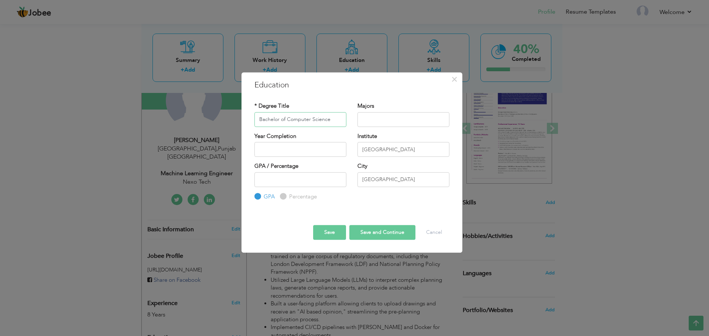
click at [338, 123] on input "Bachelor of Computer Science" at bounding box center [300, 119] width 92 height 15
type input "Bachelor of Computer Science"
paste input "Computer Science"
click at [405, 117] on input "text" at bounding box center [404, 119] width 92 height 15
type input "Computer Science"
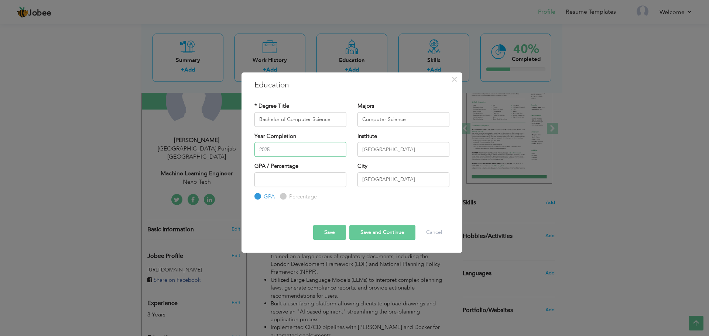
click at [279, 152] on input "2025" at bounding box center [300, 149] width 92 height 15
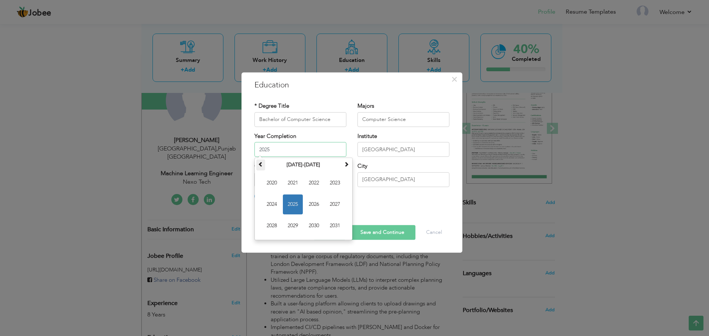
click at [263, 165] on span at bounding box center [260, 164] width 5 height 5
click at [346, 170] on th at bounding box center [346, 165] width 9 height 11
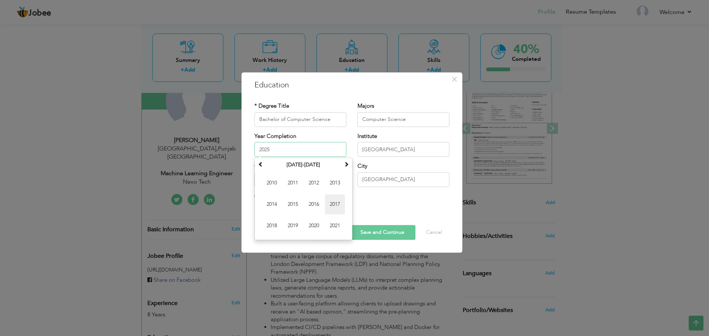
click at [334, 208] on span "2017" at bounding box center [335, 205] width 20 height 20
type input "2017"
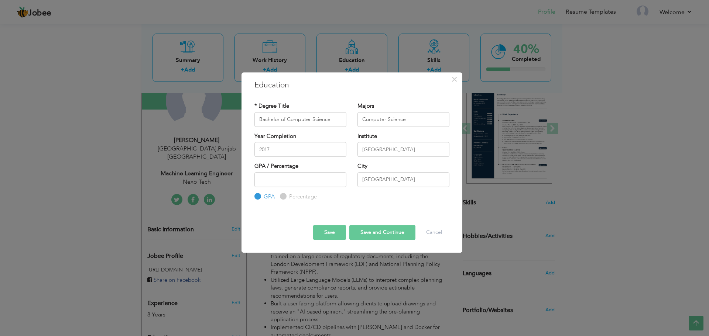
click at [337, 232] on button "Save" at bounding box center [329, 232] width 33 height 15
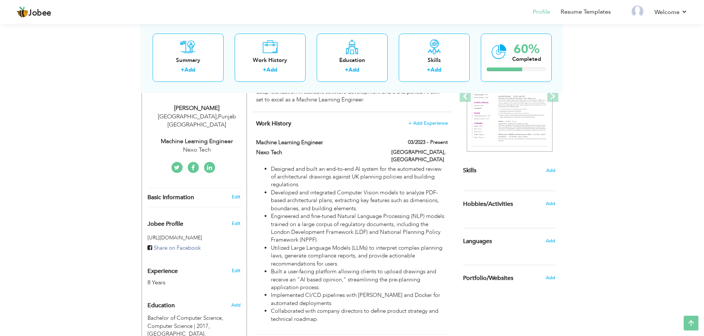
scroll to position [195, 0]
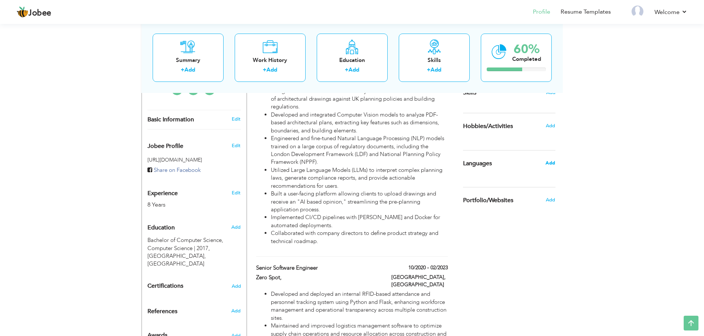
drag, startPoint x: 555, startPoint y: 165, endPoint x: 550, endPoint y: 164, distance: 5.0
click at [550, 164] on div "Add" at bounding box center [551, 163] width 17 height 14
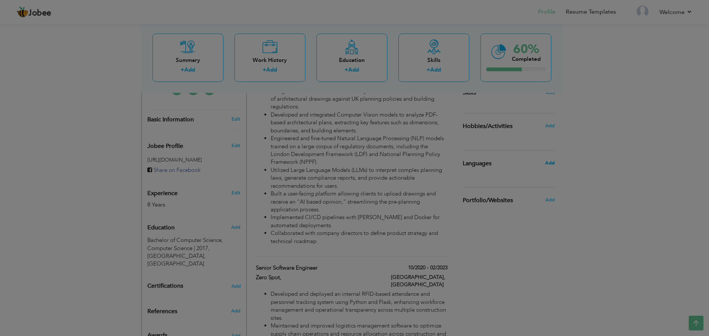
click at [550, 164] on body "Jobee Profile Resume Templates Resume Templates Cover Letters About My Resume W…" at bounding box center [354, 209] width 709 height 809
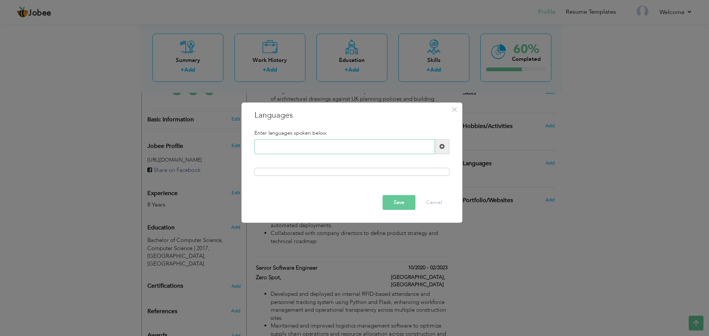
click at [286, 151] on input "text" at bounding box center [344, 147] width 181 height 15
click at [396, 151] on input "English" at bounding box center [344, 147] width 181 height 15
type input "English"
click at [444, 147] on span at bounding box center [442, 146] width 5 height 5
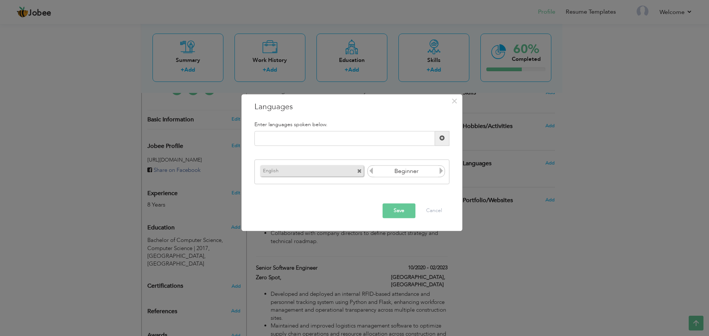
click at [438, 173] on icon at bounding box center [441, 171] width 7 height 7
click at [439, 173] on icon at bounding box center [441, 171] width 7 height 7
click at [404, 215] on button "Save" at bounding box center [399, 211] width 33 height 15
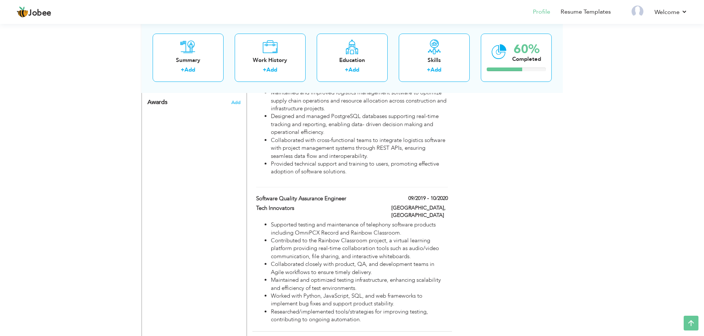
scroll to position [463, 0]
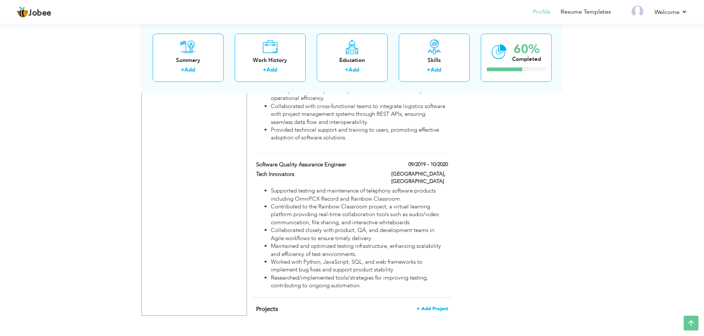
click at [438, 307] on span "+ Add Project" at bounding box center [431, 309] width 31 height 5
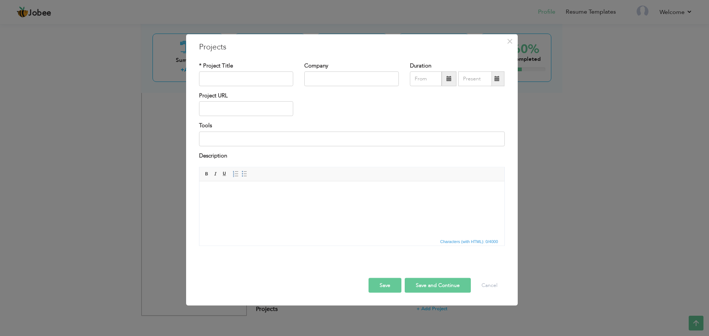
click at [301, 204] on html at bounding box center [351, 192] width 305 height 23
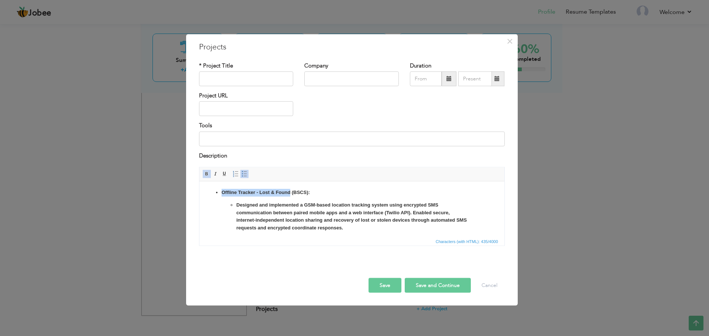
drag, startPoint x: 260, startPoint y: 193, endPoint x: 223, endPoint y: 196, distance: 37.0
click at [223, 196] on li "Offline Tracker - Lost & Found (BSCS): Designed and implemented a GSM-based loc…" at bounding box center [351, 210] width 261 height 43
copy strong "Offline Tracker - Lost & Found"
paste input "Offline Tracker - Lost & Found"
click at [240, 85] on input "Offline Tracker - Lost & Found" at bounding box center [246, 79] width 95 height 15
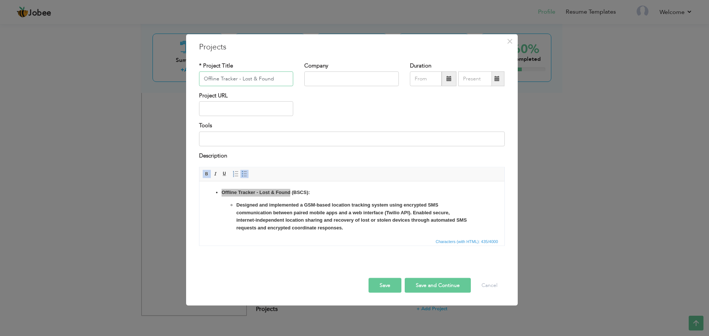
type input "Offline Tracker - Lost & Found"
click at [328, 192] on li "Offline Tracker - Lost & Found (BSCS): Designed and implemented a GSM-based loc…" at bounding box center [351, 210] width 261 height 43
drag, startPoint x: 328, startPoint y: 192, endPoint x: 393, endPoint y: 373, distance: 191.8
click at [199, 191] on html "Offline Tracker - Lost & Found (BSCS): Designed and implemented a GSM-based loc…" at bounding box center [351, 210] width 305 height 58
drag, startPoint x: 325, startPoint y: 200, endPoint x: 388, endPoint y: 381, distance: 192.2
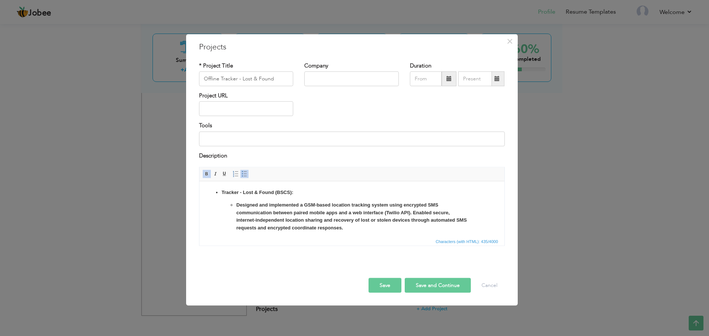
click at [199, 199] on html "Tracker - Lost & Found (BSCS): Designed and implemented a GSM-based location tr…" at bounding box center [351, 210] width 305 height 58
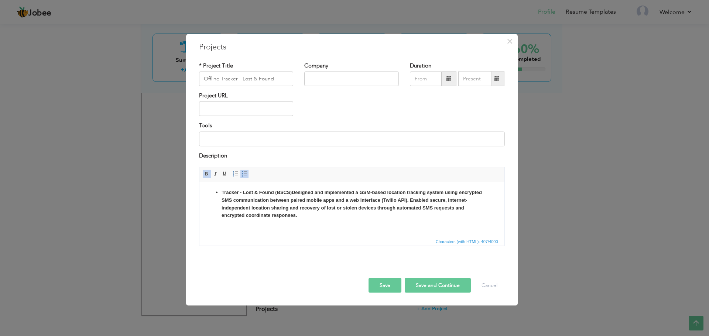
click at [215, 193] on ul "Tracker - Lost & Found (BSCS) Designed and implemented a GSM-based location tra…" at bounding box center [351, 204] width 290 height 31
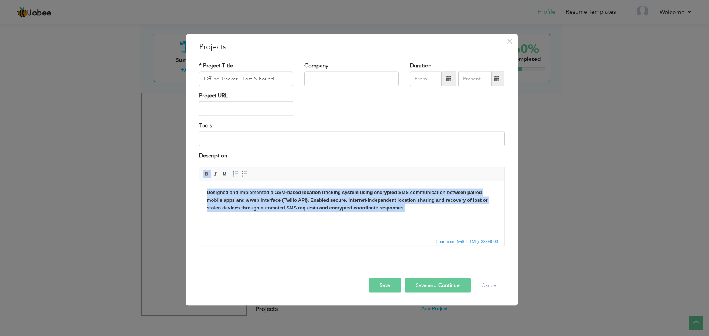
click at [209, 175] on span at bounding box center [207, 174] width 6 height 6
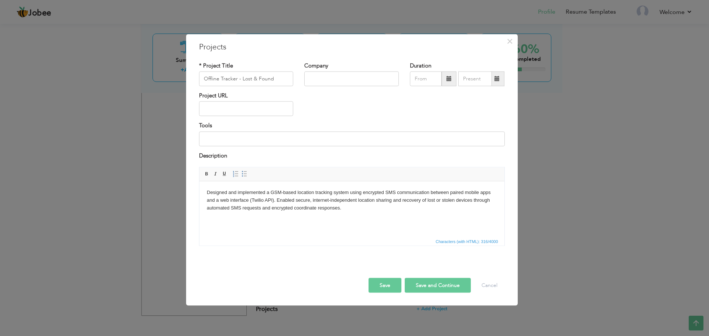
click at [359, 219] on html "Designed and implemented a GSM-based location tracking system using encrypted S…" at bounding box center [351, 200] width 305 height 38
click at [386, 289] on button "Save" at bounding box center [385, 286] width 33 height 15
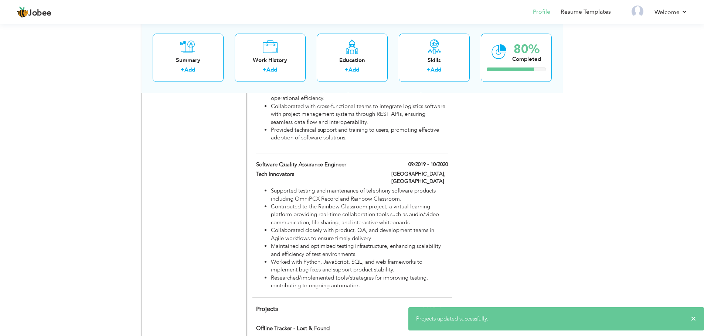
scroll to position [516, 0]
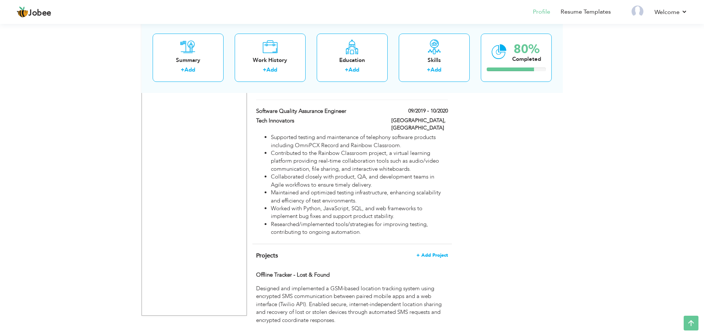
click at [436, 253] on span "+ Add Project" at bounding box center [431, 255] width 31 height 5
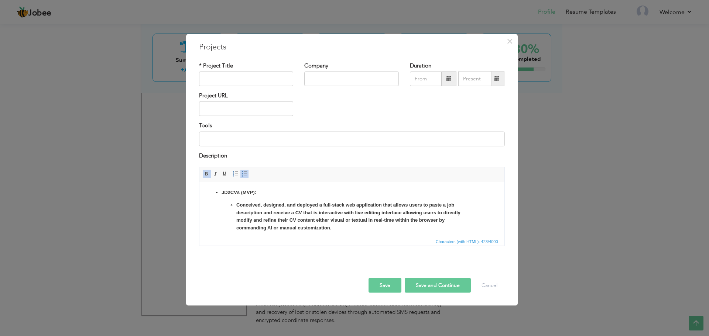
click at [281, 201] on html "JD2CVs (MVP): Conceived, designed, and deployed a full-stack web application th…" at bounding box center [351, 210] width 305 height 58
click at [199, 193] on html "JD2CVs (MVP): Conceived, designed, and deployed a full-stack web application th…" at bounding box center [351, 210] width 305 height 58
drag, startPoint x: 255, startPoint y: 195, endPoint x: 222, endPoint y: 192, distance: 33.3
click at [222, 192] on strong "JD2CVs (MVP):" at bounding box center [238, 192] width 35 height 6
drag, startPoint x: 222, startPoint y: 192, endPoint x: 254, endPoint y: 192, distance: 32.9
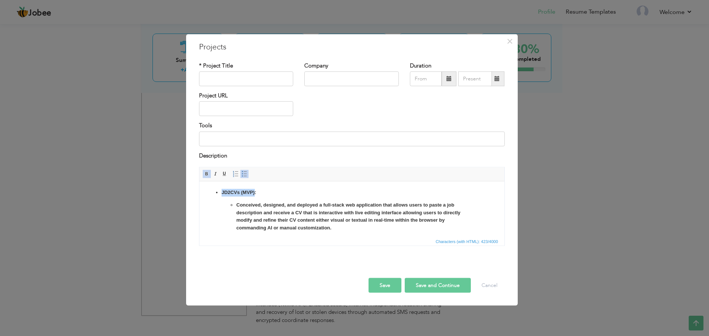
click at [254, 192] on strong "JD2CVs (MVP):" at bounding box center [238, 192] width 35 height 6
click at [245, 76] on input "text" at bounding box center [246, 79] width 95 height 15
type input "JD2CVs (MVP)"
drag, startPoint x: 236, startPoint y: 202, endPoint x: 381, endPoint y: 371, distance: 222.7
click at [199, 189] on html ": Conceived, designed, and deployed a full-stack web application that allows us…" at bounding box center [351, 210] width 305 height 58
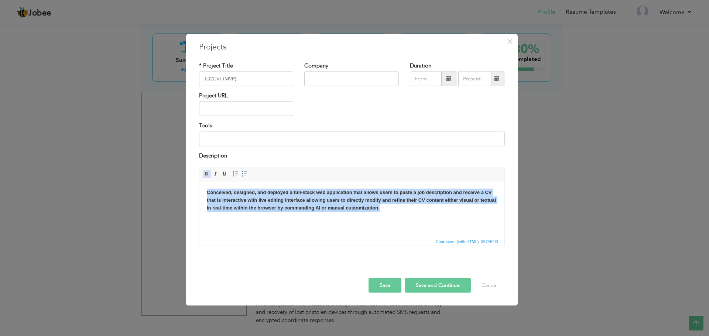
click at [206, 173] on span at bounding box center [207, 174] width 6 height 6
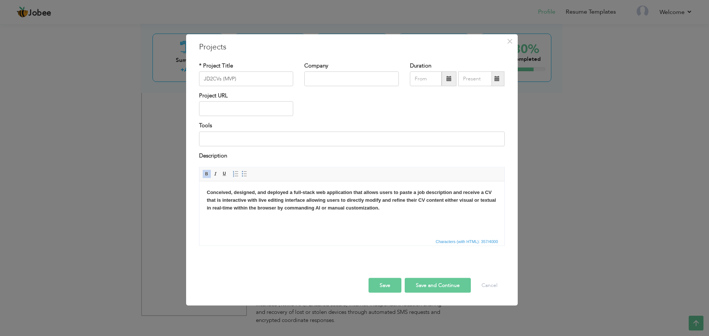
click at [206, 173] on span at bounding box center [207, 174] width 6 height 6
click at [393, 258] on div "Save Save and Continue Delete Cancel" at bounding box center [352, 277] width 317 height 41
click at [387, 287] on button "Save" at bounding box center [385, 286] width 33 height 15
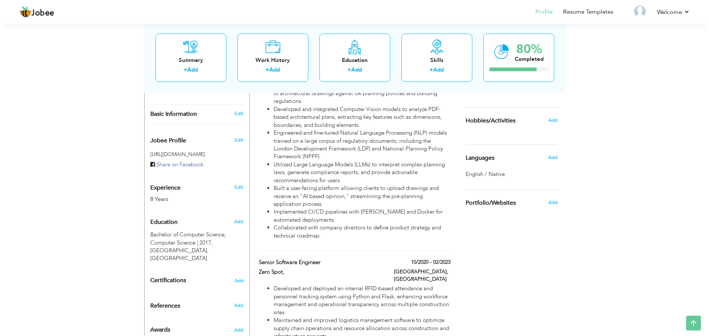
scroll to position [100, 0]
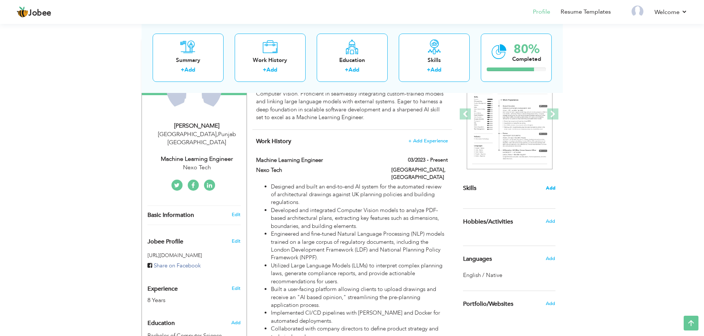
click at [550, 187] on span "Add" at bounding box center [551, 188] width 10 height 7
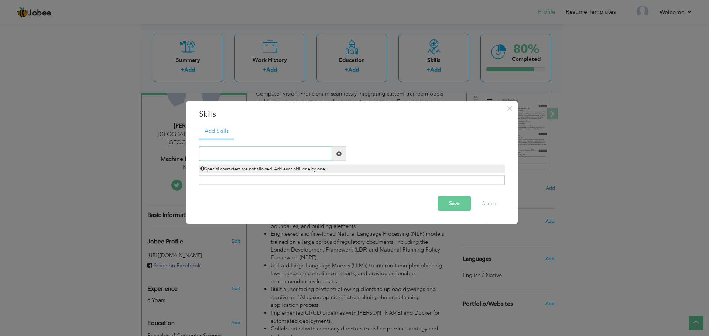
paste input "Machine Learning & AI:"
click at [283, 157] on input "Machine Learning & AI:" at bounding box center [265, 154] width 133 height 15
type input "Machine Learning & AI"
click at [338, 155] on span at bounding box center [338, 153] width 5 height 5
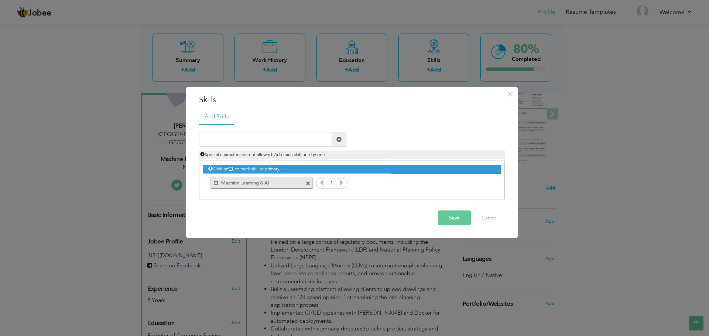
click at [341, 182] on icon at bounding box center [341, 183] width 7 height 7
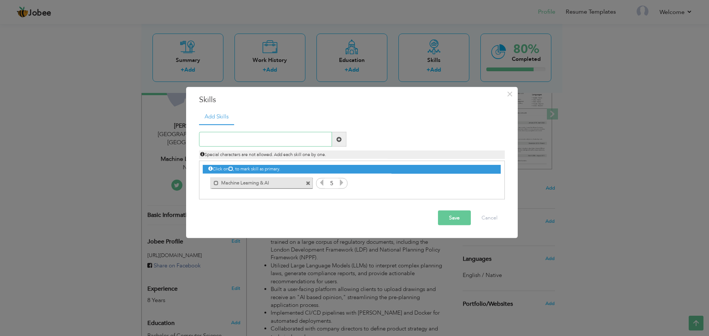
paste input "Natural Language Processing"
click at [280, 143] on input "Natural Language Processing" at bounding box center [265, 139] width 133 height 15
type input "Natural Language Processing"
click at [346, 140] on span at bounding box center [339, 139] width 14 height 15
click at [483, 183] on icon at bounding box center [486, 183] width 7 height 7
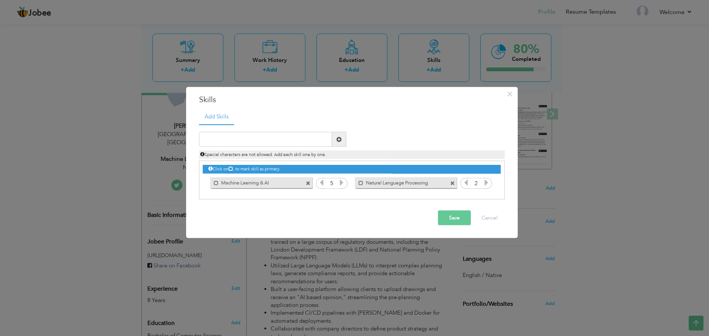
click at [483, 183] on icon at bounding box center [486, 183] width 7 height 7
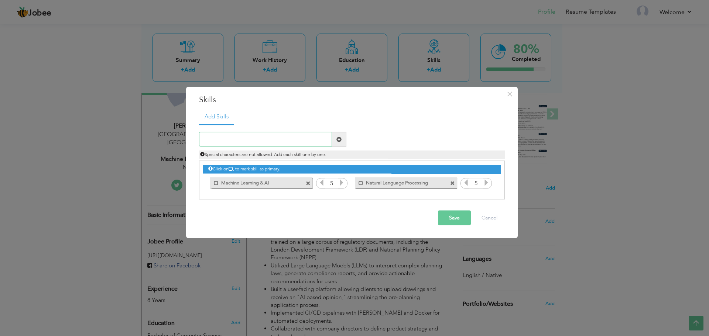
paste input "Computer Vision"
click at [319, 139] on input "Computer Vision" at bounding box center [265, 139] width 133 height 15
type input "Computer Vision"
click at [342, 138] on span at bounding box center [339, 139] width 14 height 15
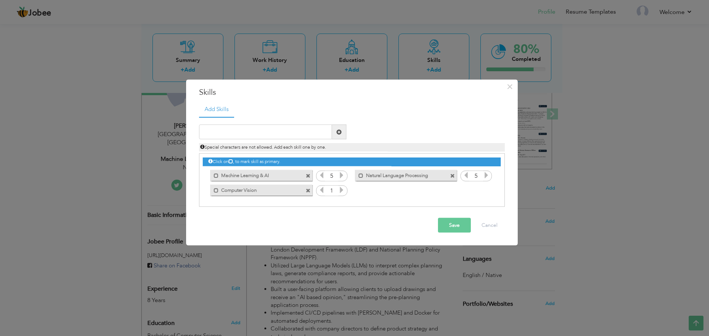
click at [342, 190] on icon at bounding box center [341, 190] width 7 height 7
paste input "Deep Learning"
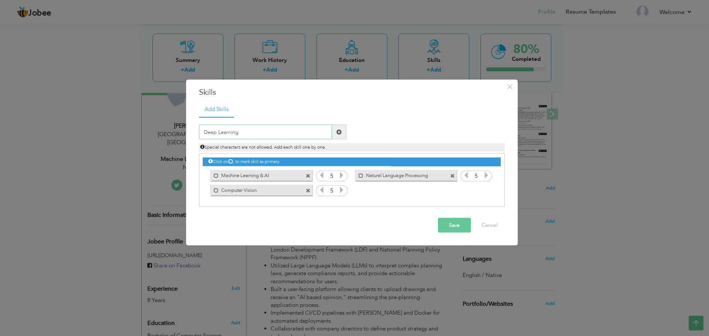
click at [280, 135] on input "Deep Learning" at bounding box center [265, 132] width 133 height 15
type input "Deep Learning"
click at [339, 133] on span at bounding box center [338, 131] width 5 height 5
click at [486, 193] on icon at bounding box center [486, 190] width 7 height 7
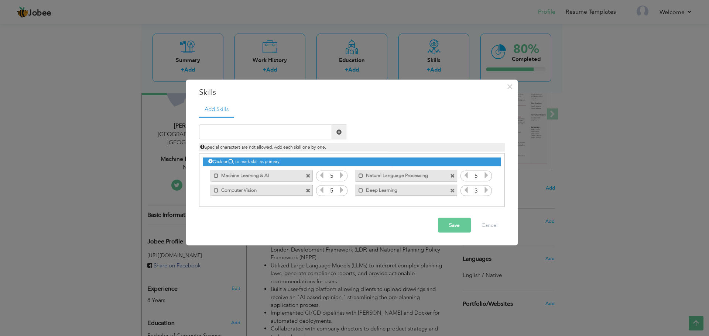
click at [486, 193] on icon at bounding box center [486, 190] width 7 height 7
paste input "Generative AI"
click at [251, 133] on input "Generative AI" at bounding box center [265, 132] width 133 height 15
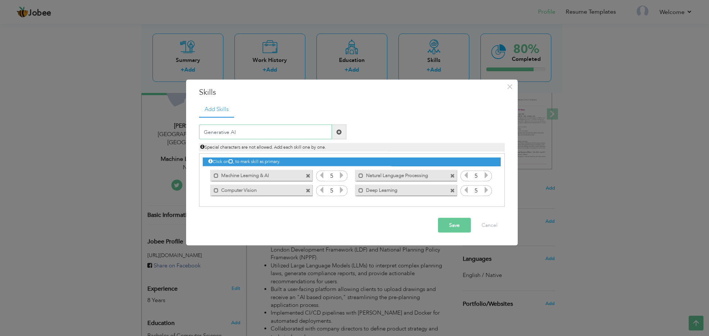
type input "Generative AI"
click at [336, 131] on span at bounding box center [339, 132] width 14 height 15
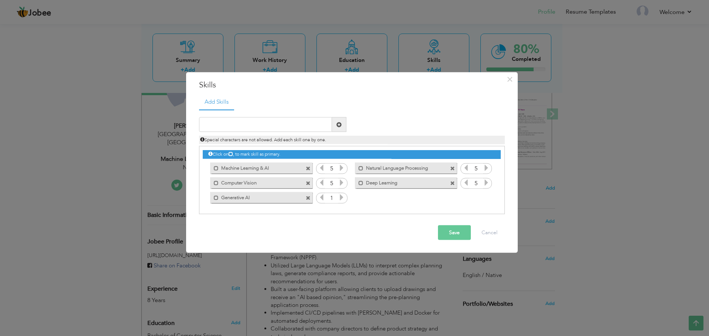
click at [342, 198] on icon at bounding box center [341, 197] width 7 height 7
paste input "PyTorch | TensorFlow | scikit-learn | Transformers"
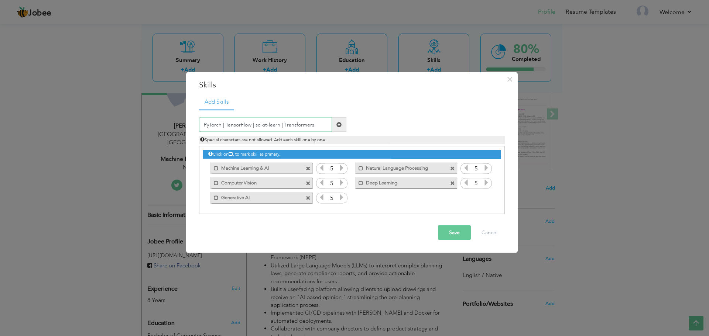
click at [292, 123] on input "PyTorch | TensorFlow | scikit-learn | Transformers" at bounding box center [265, 124] width 133 height 15
click at [219, 126] on input "PyTorch | TensorFlow | scikit-learn | Transformers" at bounding box center [265, 124] width 133 height 15
click at [221, 124] on input "PyTorch | TensorFlow | scikit-learn | Transformers" at bounding box center [265, 124] width 133 height 15
type input "PyTorch"
click at [338, 124] on span at bounding box center [338, 124] width 5 height 5
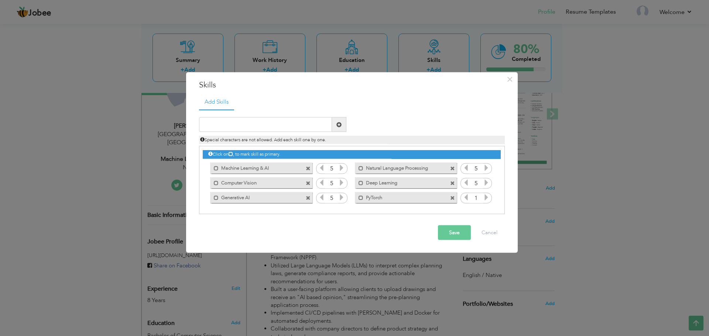
click at [487, 202] on span at bounding box center [486, 199] width 7 height 10
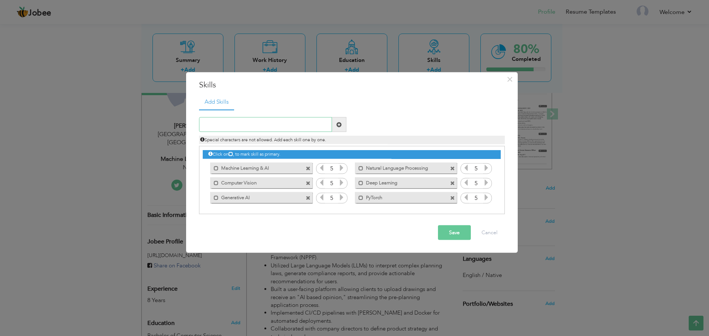
paste input "PyTorch | TensorFlow | scikit-learn | Transformers"
click at [267, 123] on input "PyTorch | TensorFlow | scikit-learn | Transformers" at bounding box center [265, 124] width 133 height 15
drag, startPoint x: 225, startPoint y: 122, endPoint x: 163, endPoint y: 128, distance: 61.9
click at [163, 128] on div "× Skills Add Skills PyTorch | TensorFlow | scikit-learn | Transformers Duplicat…" at bounding box center [354, 168] width 709 height 336
drag, startPoint x: 305, startPoint y: 125, endPoint x: 232, endPoint y: 118, distance: 73.1
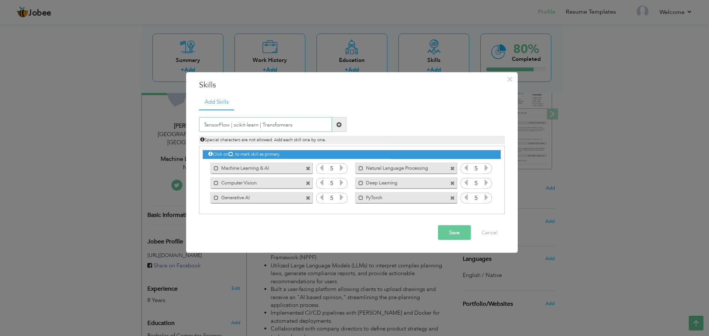
click at [232, 118] on input "TensorFlow | scikit-learn | Transformers" at bounding box center [265, 124] width 133 height 15
type input "TensorFlow"
click at [335, 123] on span at bounding box center [339, 124] width 14 height 15
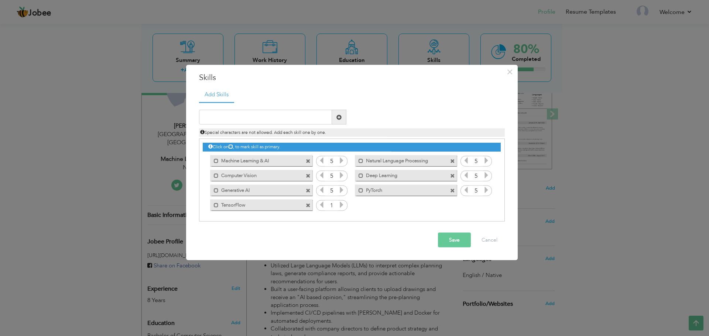
click at [349, 205] on div "Click on , to mark skill as primary. Mark as primary skill. Machine Learning & …" at bounding box center [352, 175] width 298 height 73
click at [341, 205] on icon at bounding box center [341, 205] width 7 height 7
paste input "PyTorch | TensorFlow | scikit-learn | Transformers"
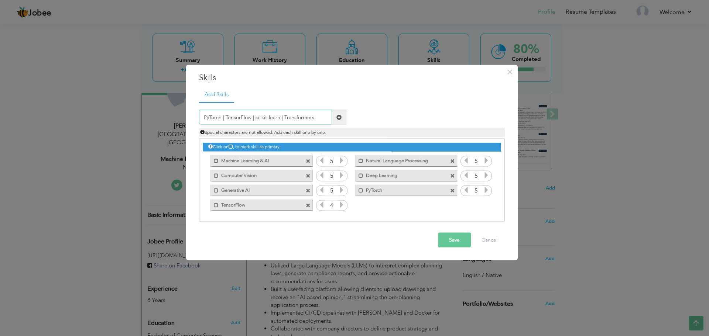
click at [239, 114] on input "PyTorch | TensorFlow | scikit-learn | Transformers" at bounding box center [265, 117] width 133 height 15
drag, startPoint x: 256, startPoint y: 116, endPoint x: 171, endPoint y: 116, distance: 84.6
click at [171, 116] on div "× Skills Add Skills PyTorch | TensorFlow | scikit-learn | Transformers Duplicat…" at bounding box center [354, 168] width 709 height 336
drag, startPoint x: 267, startPoint y: 117, endPoint x: 230, endPoint y: 117, distance: 36.2
click at [230, 117] on input "scikit-learn | Transformers" at bounding box center [265, 117] width 133 height 15
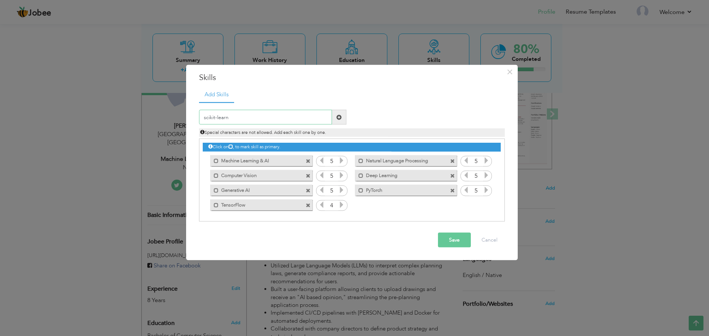
type input "scikit-learn"
click at [342, 116] on span at bounding box center [339, 117] width 14 height 15
click at [485, 203] on icon at bounding box center [486, 205] width 7 height 7
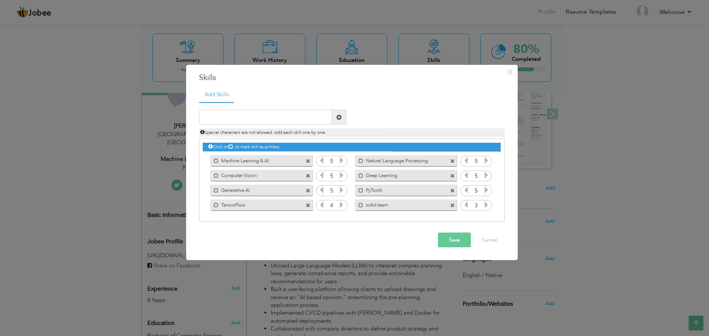
click at [485, 203] on icon at bounding box center [486, 205] width 7 height 7
click at [336, 117] on span at bounding box center [338, 117] width 5 height 5
paste input "Python | Bash | JavaScript"
click at [295, 116] on input "Python | Bash | JavaScript" at bounding box center [265, 117] width 133 height 15
drag, startPoint x: 246, startPoint y: 117, endPoint x: 222, endPoint y: 117, distance: 24.7
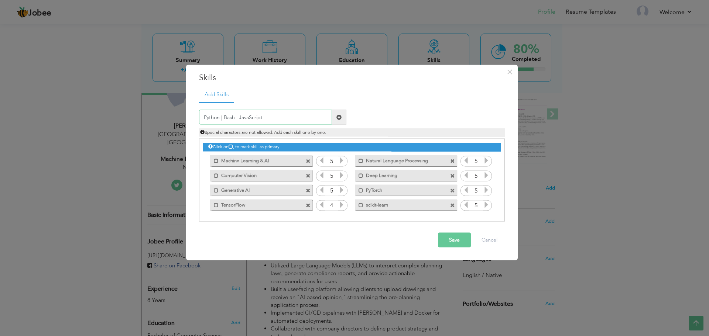
click at [222, 117] on input "Python | Bash | JavaScript" at bounding box center [265, 117] width 133 height 15
type input "Python"
click at [341, 121] on span at bounding box center [339, 117] width 14 height 15
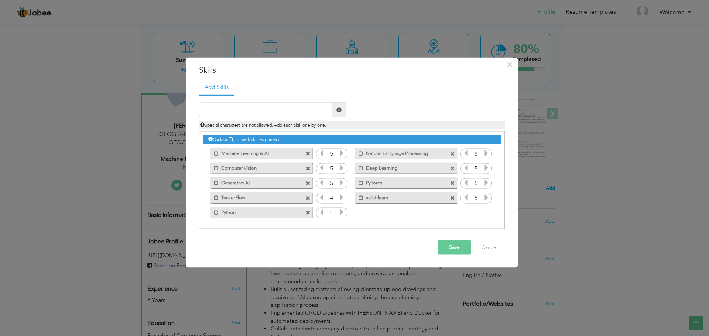
click at [342, 211] on icon at bounding box center [341, 212] width 7 height 7
paste input "Python | Bash | JavaScript"
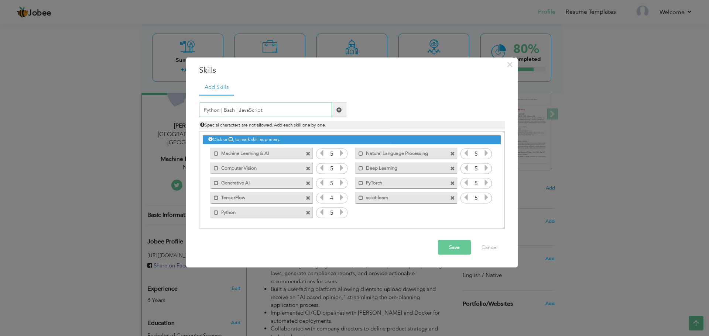
click at [288, 107] on input "Python | Bash | JavaScript" at bounding box center [265, 110] width 133 height 15
drag, startPoint x: 238, startPoint y: 110, endPoint x: 161, endPoint y: 113, distance: 77.6
click at [161, 113] on div "× Skills Add Skills Python | Bash | JavaScript Duplicate entry 1" at bounding box center [354, 168] width 709 height 336
type input "JavaScript"
click at [332, 116] on span at bounding box center [339, 110] width 14 height 15
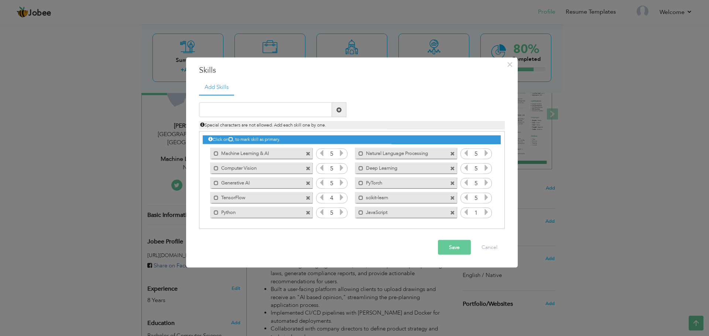
click at [489, 214] on icon at bounding box center [486, 212] width 7 height 7
paste input "Python | Bash | JavaScript"
click at [306, 106] on input "Python | Bash | JavaScript" at bounding box center [265, 110] width 133 height 15
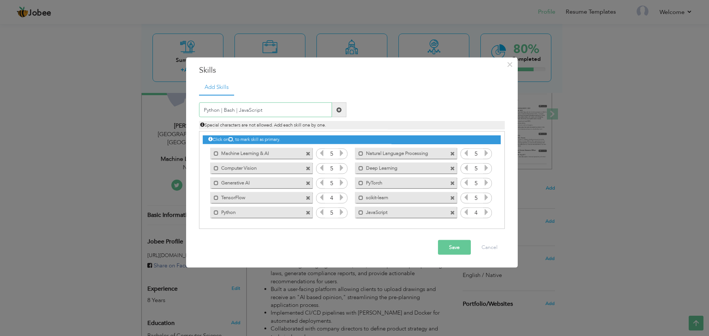
drag, startPoint x: 235, startPoint y: 110, endPoint x: 430, endPoint y: 102, distance: 195.9
click at [430, 103] on div "Python | Bash | JavaScript Duplicate entry Special characters are not allowed. …" at bounding box center [352, 116] width 317 height 27
drag, startPoint x: 223, startPoint y: 109, endPoint x: 133, endPoint y: 124, distance: 91.3
click at [133, 124] on div "× Skills Add Skills Python | Bash Duplicate entry 1 1 1 1 1 1 1" at bounding box center [354, 168] width 709 height 336
type input "Bash"
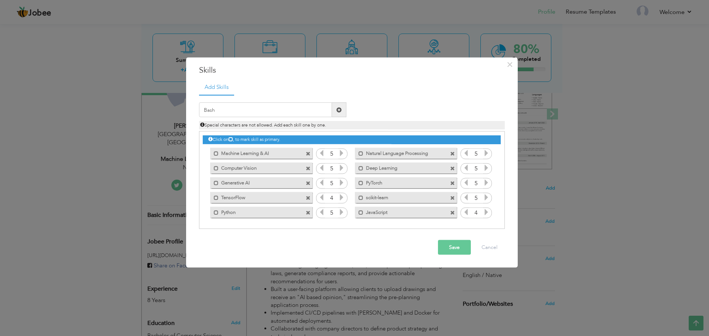
click at [342, 110] on span at bounding box center [339, 110] width 14 height 15
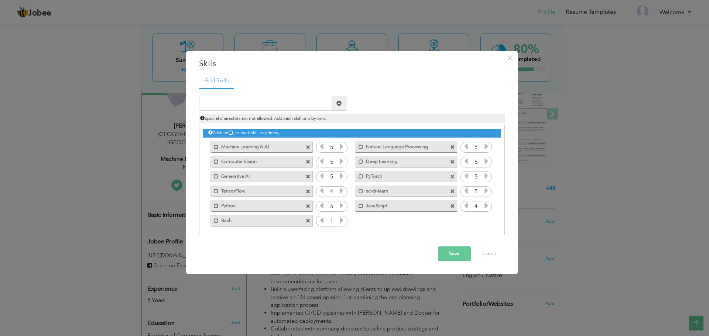
click at [341, 220] on icon at bounding box center [341, 220] width 7 height 7
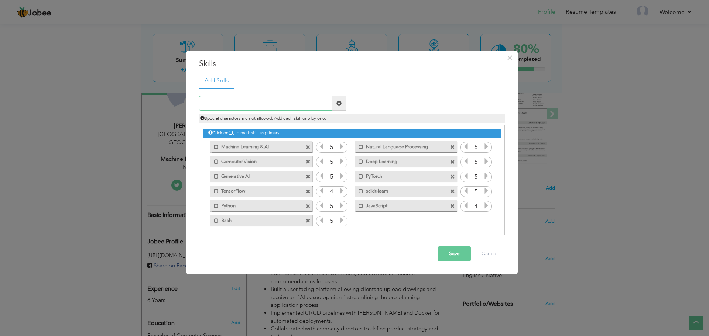
paste input "NumPy | pandas | matplotlib | [PERSON_NAME]"
click at [242, 106] on input "NumPy | pandas | matplotlib | [PERSON_NAME]" at bounding box center [265, 103] width 133 height 15
drag, startPoint x: 296, startPoint y: 102, endPoint x: 221, endPoint y: 103, distance: 75.0
click at [221, 103] on input "NumPy | pandas | matplotlib | [PERSON_NAME]" at bounding box center [265, 103] width 133 height 15
type input "NumPy"
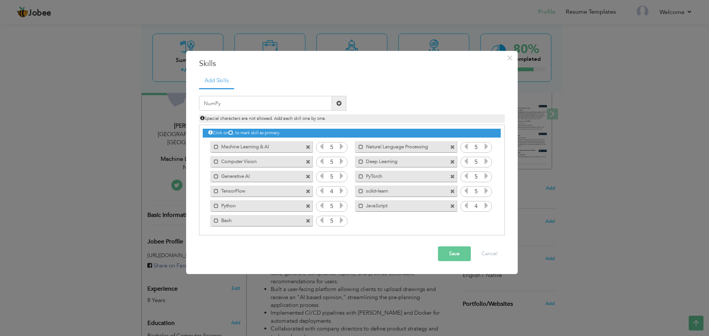
click at [339, 107] on span at bounding box center [339, 103] width 14 height 15
click at [486, 222] on icon at bounding box center [486, 220] width 7 height 7
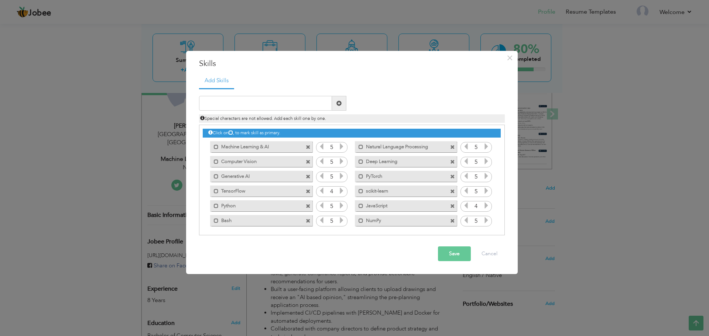
click at [486, 222] on icon at bounding box center [486, 220] width 7 height 7
paste input "NumPy | pandas | matplotlib | [PERSON_NAME]"
click at [257, 104] on input "NumPy | pandas | matplotlib | [PERSON_NAME]" at bounding box center [265, 103] width 133 height 15
drag, startPoint x: 210, startPoint y: 100, endPoint x: 177, endPoint y: 93, distance: 33.9
click at [177, 93] on div "× Skills Add Skills NumPy | pandas | matplotlib | [PERSON_NAME] 1 1 1" at bounding box center [354, 168] width 709 height 336
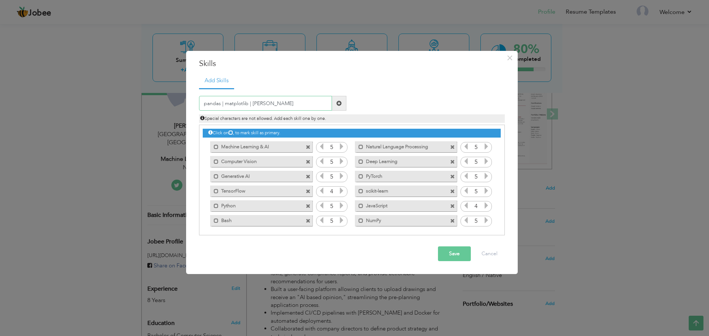
drag, startPoint x: 279, startPoint y: 106, endPoint x: 215, endPoint y: 107, distance: 63.5
click at [215, 107] on input "pandas | matplotlib | [PERSON_NAME]" at bounding box center [265, 103] width 133 height 15
click at [222, 105] on input "pandas | matplotlib | [PERSON_NAME]" at bounding box center [265, 103] width 133 height 15
type input "p"
type input "Pandas"
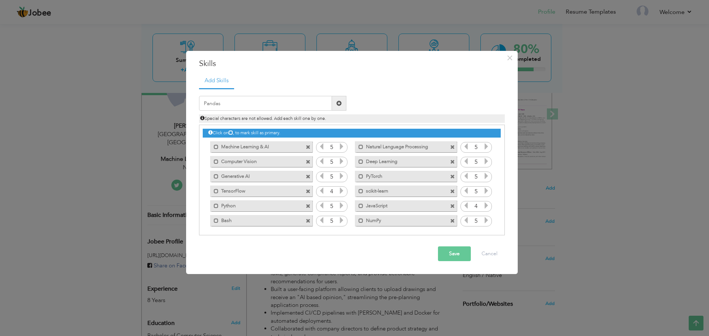
click at [336, 105] on span at bounding box center [338, 103] width 5 height 5
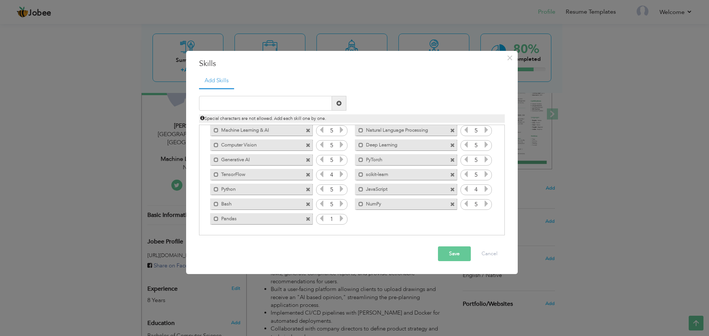
click at [341, 222] on icon at bounding box center [341, 218] width 7 height 7
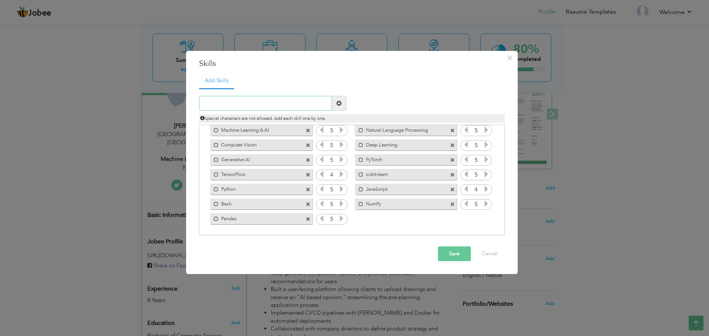
paste input "NumPy | pandas | matplotlib | [PERSON_NAME]"
click at [255, 103] on input "NumPy | pandas | matplotlib | [PERSON_NAME]" at bounding box center [265, 103] width 133 height 15
drag, startPoint x: 245, startPoint y: 103, endPoint x: 111, endPoint y: 92, distance: 134.5
click at [111, 92] on div "× Skills Add Skills NumPy | pandas | matplotlib | [PERSON_NAME] 1 1 1" at bounding box center [354, 168] width 709 height 336
drag, startPoint x: 264, startPoint y: 103, endPoint x: 230, endPoint y: 100, distance: 34.5
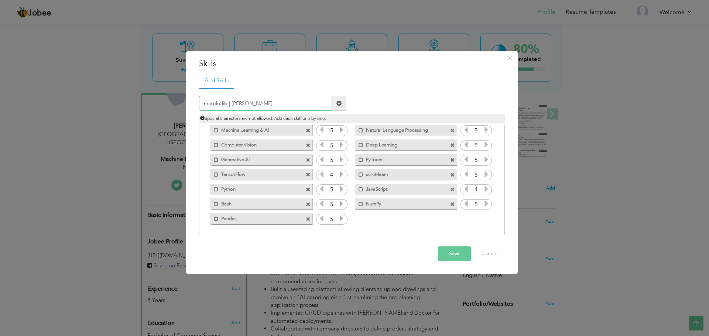
click at [230, 100] on input "matplotlib | [PERSON_NAME]" at bounding box center [265, 103] width 133 height 15
click at [209, 105] on input "matplotlib" at bounding box center [265, 103] width 133 height 15
type input "Matplotlib"
click at [341, 100] on span at bounding box center [339, 103] width 14 height 15
click at [486, 221] on icon at bounding box center [486, 218] width 7 height 7
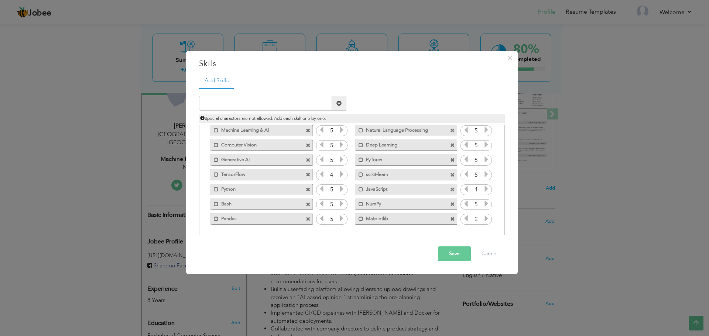
click at [486, 221] on icon at bounding box center [486, 218] width 7 height 7
click at [251, 105] on input "text" at bounding box center [265, 103] width 133 height 15
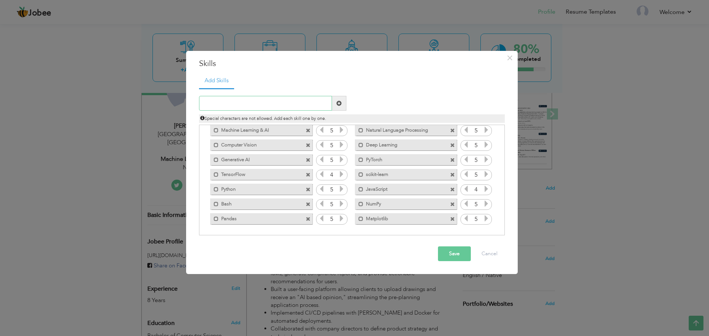
paste input "Prompt Engineering | API Integration | Agile Devel"
drag, startPoint x: 255, startPoint y: 105, endPoint x: 164, endPoint y: 105, distance: 90.5
click at [164, 105] on div "× Skills Add Skills Prompt Engineering | API Integration | Agile Devel Duplicat…" at bounding box center [354, 168] width 709 height 336
drag, startPoint x: 265, startPoint y: 103, endPoint x: 236, endPoint y: 102, distance: 28.8
click at [236, 102] on input "API Integration | Agile Devel" at bounding box center [265, 103] width 133 height 15
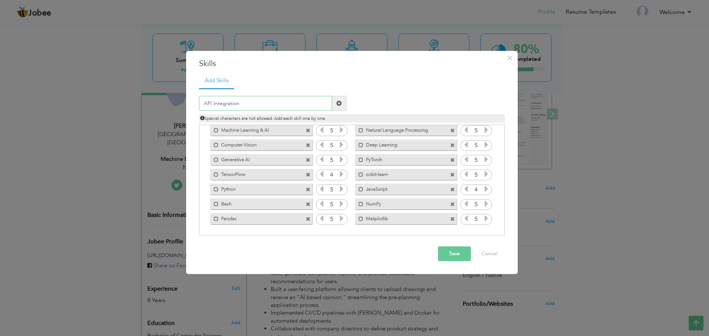
type input "API Integration"
click at [336, 105] on span at bounding box center [339, 103] width 14 height 15
click at [343, 235] on icon at bounding box center [341, 233] width 7 height 7
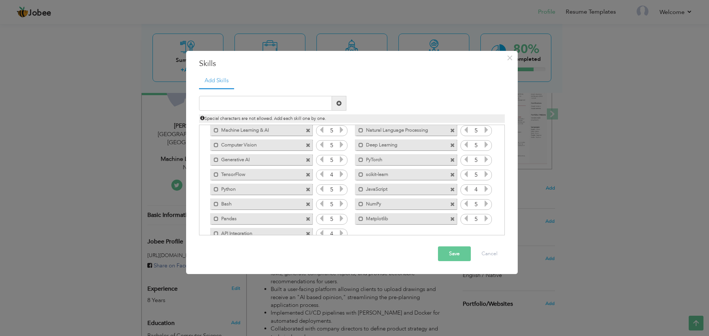
click at [343, 235] on icon at bounding box center [341, 233] width 7 height 7
paste input "Agile Development"
click at [268, 100] on input "Agile Development" at bounding box center [265, 103] width 133 height 15
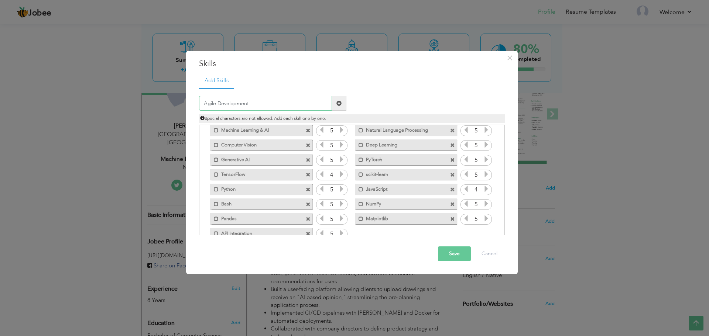
type input "Agile Development"
click at [341, 106] on span at bounding box center [338, 103] width 5 height 5
click at [482, 218] on div "1" at bounding box center [476, 219] width 31 height 11
click at [483, 218] on icon at bounding box center [486, 218] width 7 height 7
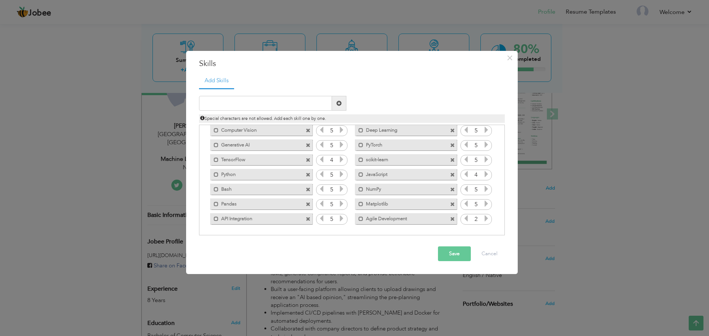
click at [483, 218] on icon at bounding box center [486, 218] width 7 height 7
click at [458, 256] on button "Save" at bounding box center [454, 254] width 33 height 15
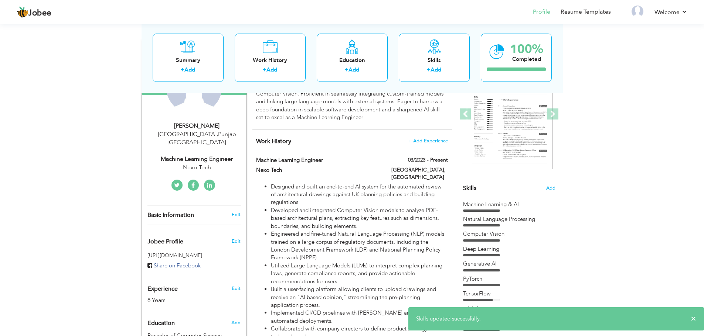
scroll to position [0, 0]
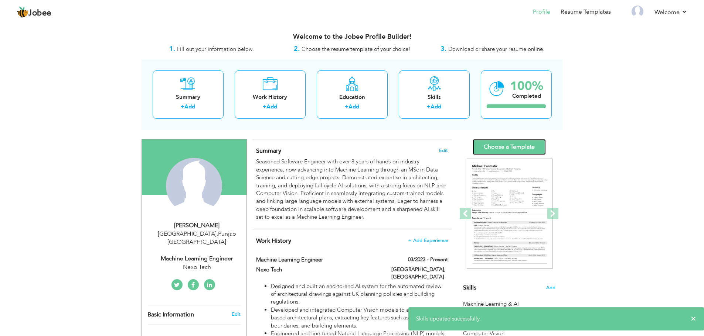
click at [512, 151] on link "Choose a Template" at bounding box center [508, 147] width 73 height 16
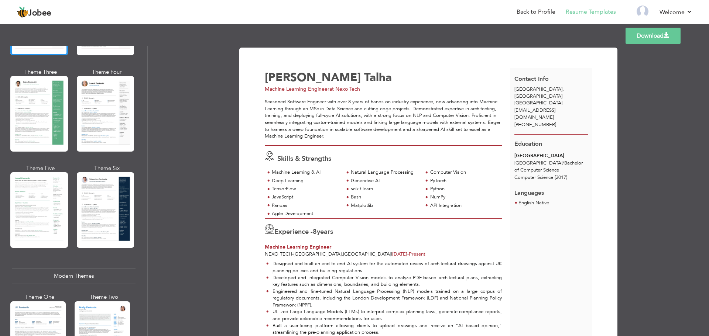
scroll to position [119, 0]
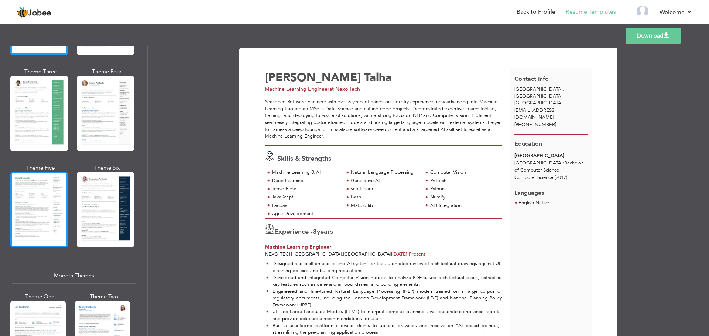
click at [33, 215] on div at bounding box center [39, 210] width 58 height 76
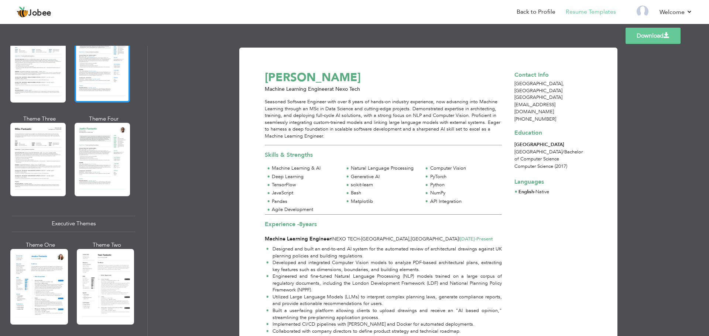
scroll to position [390, 0]
click at [642, 42] on link "Download" at bounding box center [653, 36] width 55 height 16
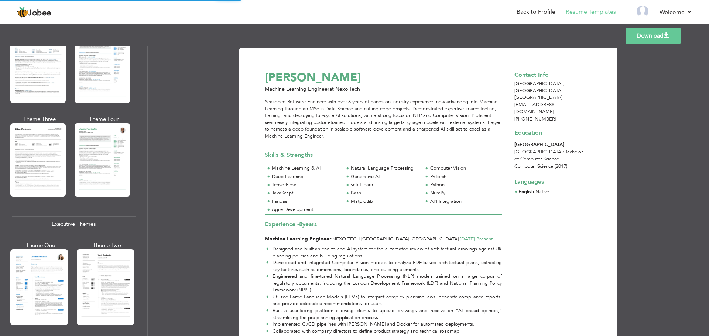
click at [657, 31] on link "Download" at bounding box center [653, 36] width 55 height 16
